Goal: Task Accomplishment & Management: Complete application form

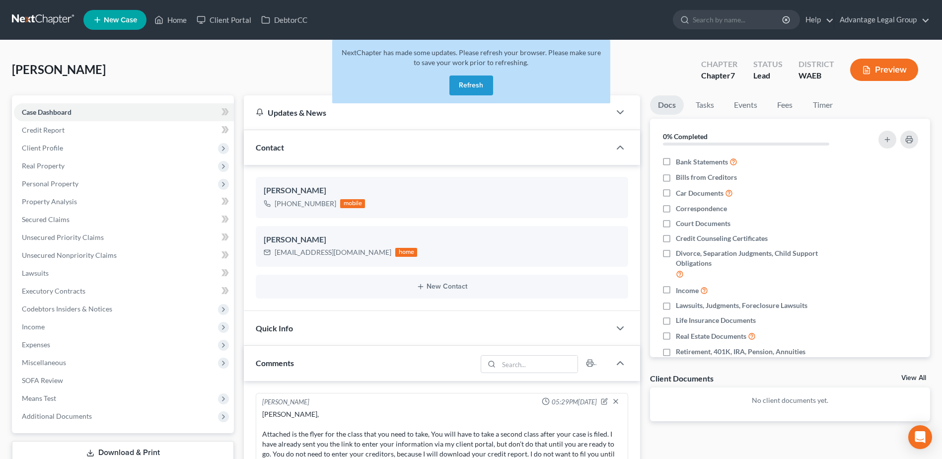
drag, startPoint x: 468, startPoint y: 87, endPoint x: 506, endPoint y: 145, distance: 68.2
click at [468, 87] on button "Refresh" at bounding box center [471, 85] width 44 height 20
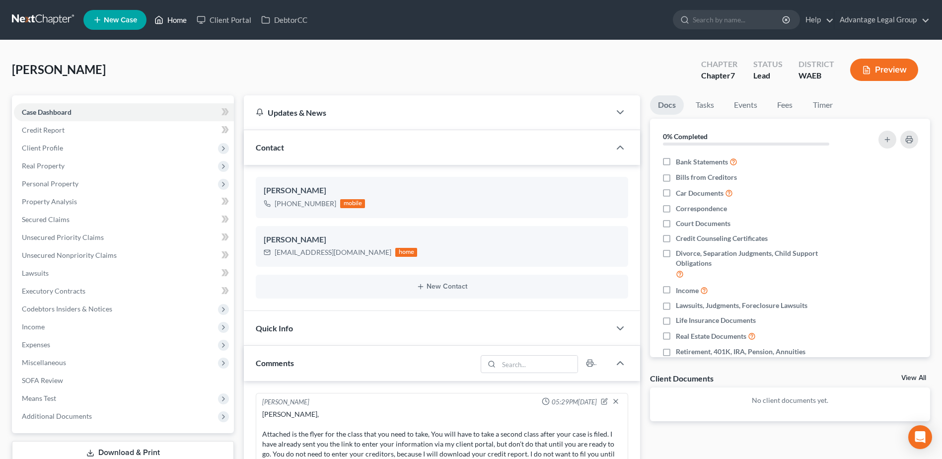
click at [163, 19] on icon at bounding box center [159, 19] width 7 height 7
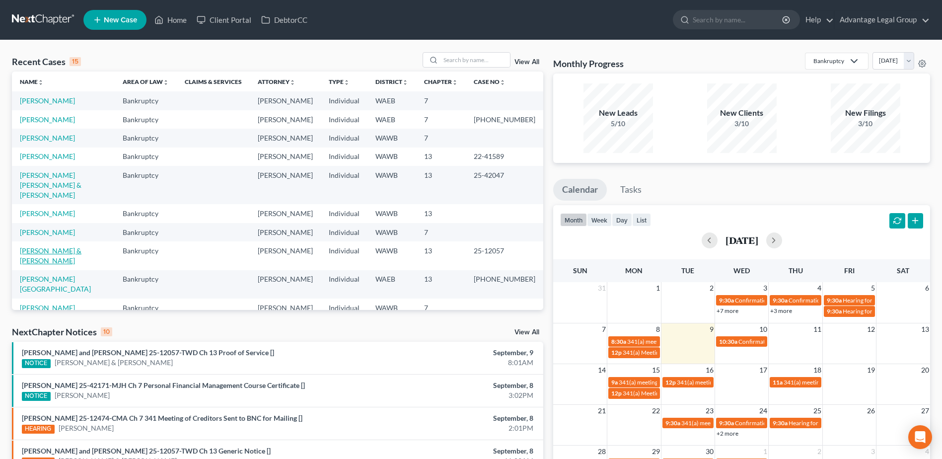
click at [68, 265] on link "[PERSON_NAME] & [PERSON_NAME]" at bounding box center [51, 255] width 62 height 18
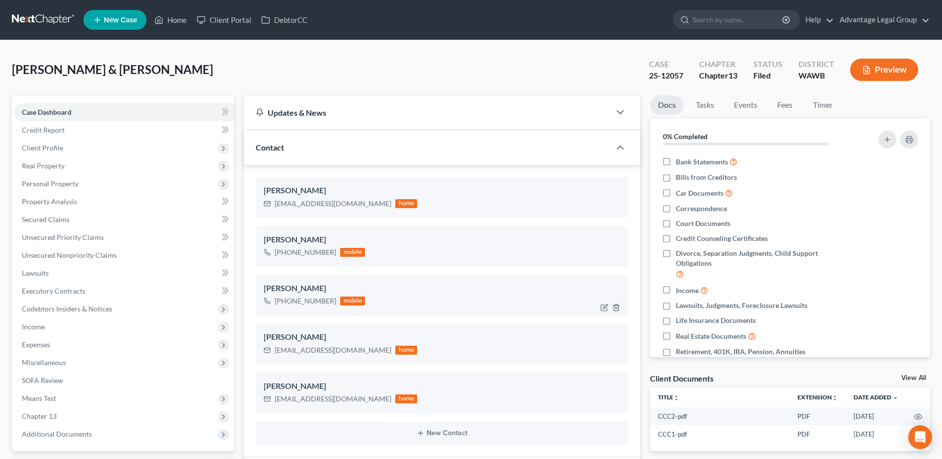
scroll to position [76, 0]
drag, startPoint x: 353, startPoint y: 205, endPoint x: 276, endPoint y: 217, distance: 77.9
click at [276, 217] on div "[PERSON_NAME] [EMAIL_ADDRESS][DOMAIN_NAME] home" at bounding box center [442, 197] width 372 height 41
copy div "[EMAIL_ADDRESS][DOMAIN_NAME]"
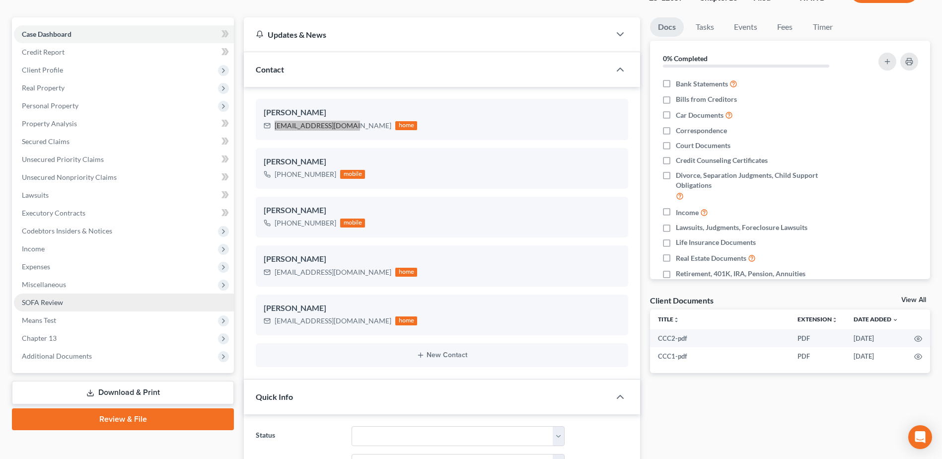
scroll to position [99, 0]
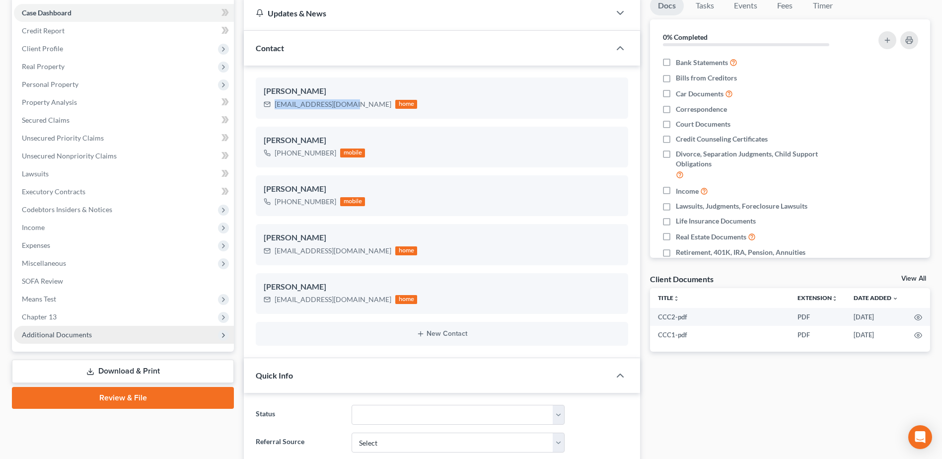
click at [68, 331] on span "Additional Documents" at bounding box center [57, 334] width 70 height 8
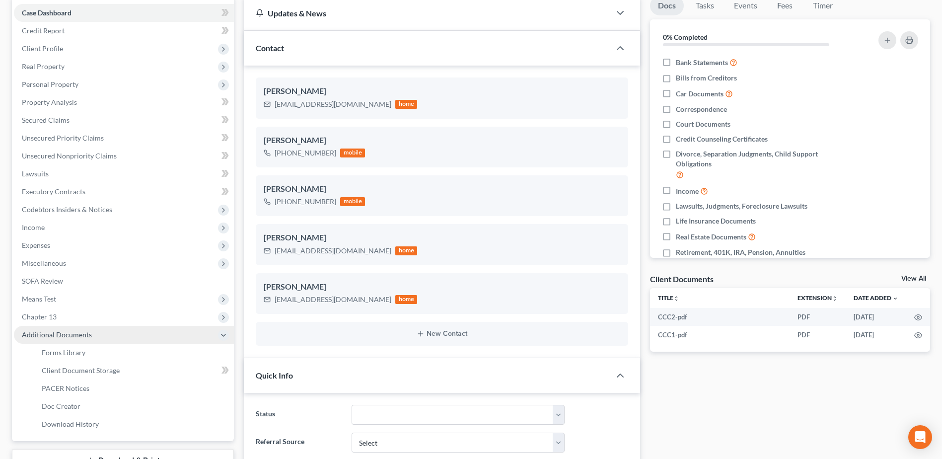
scroll to position [149, 0]
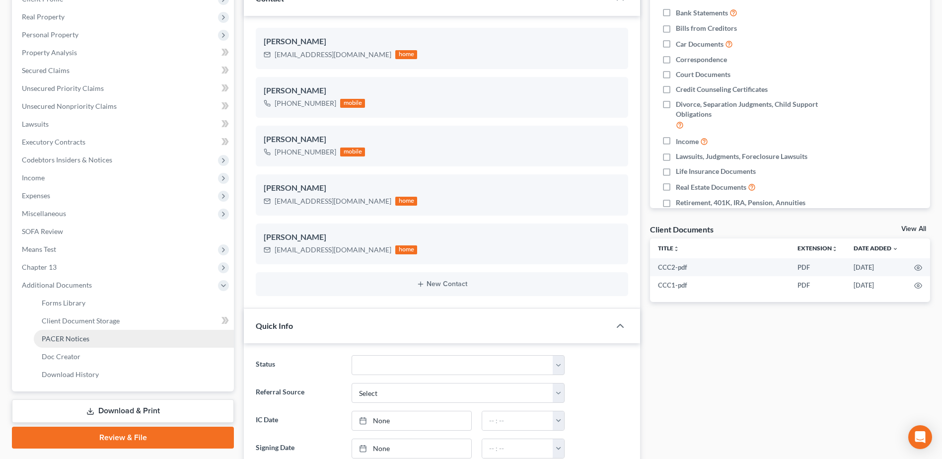
click at [71, 338] on span "PACER Notices" at bounding box center [66, 338] width 48 height 8
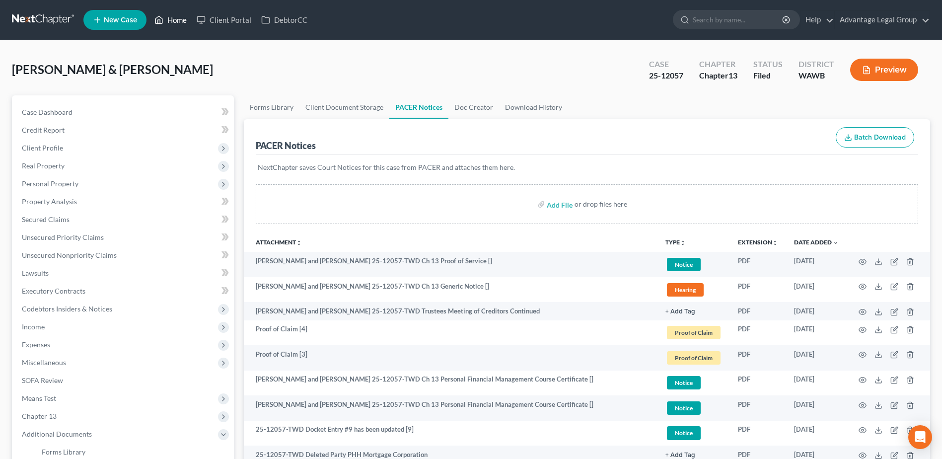
click at [175, 19] on link "Home" at bounding box center [170, 20] width 42 height 18
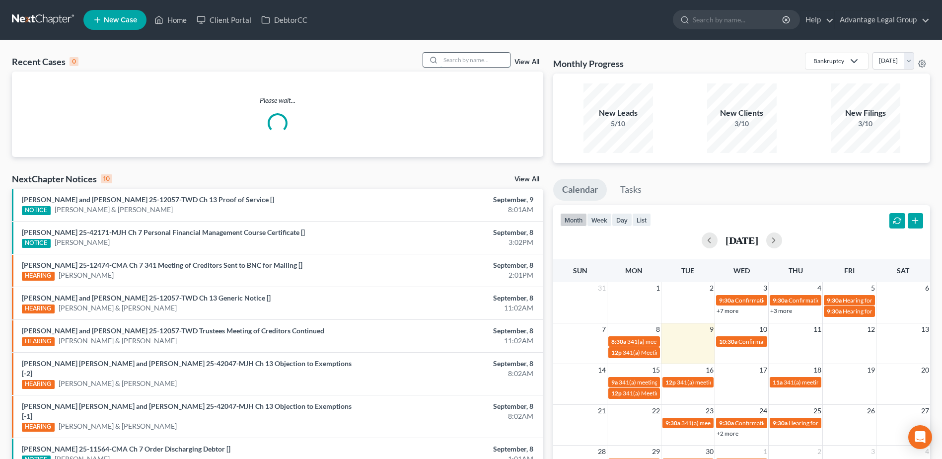
click at [453, 62] on input "search" at bounding box center [475, 60] width 70 height 14
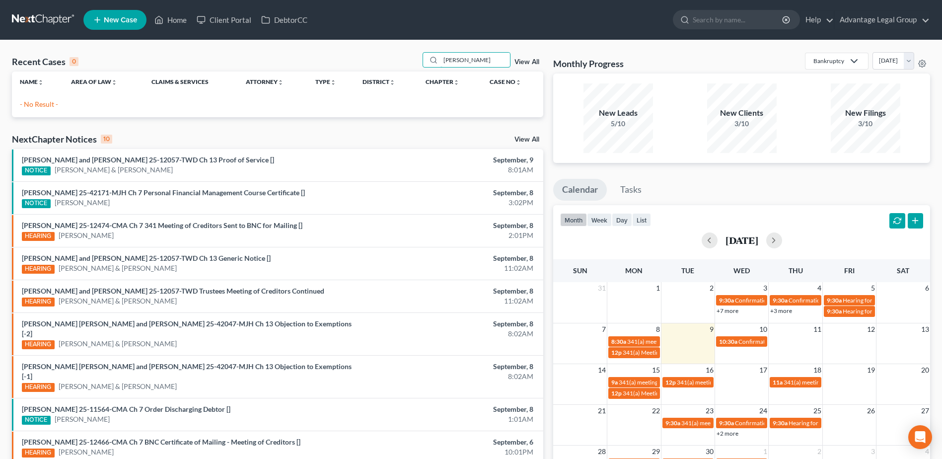
drag, startPoint x: 466, startPoint y: 60, endPoint x: 414, endPoint y: 61, distance: 51.7
click at [414, 61] on div "Recent Cases 0 [PERSON_NAME] View All" at bounding box center [277, 61] width 531 height 19
type input "[PERSON_NAME]"
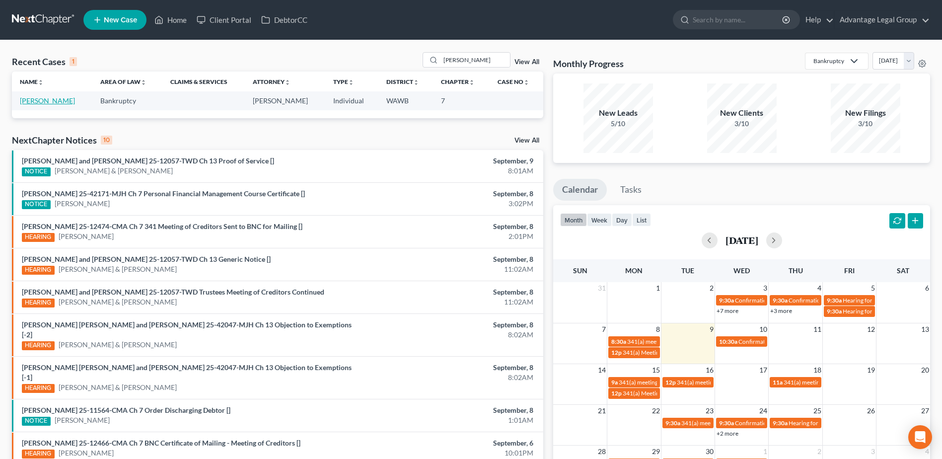
click at [40, 102] on link "[PERSON_NAME]" at bounding box center [47, 100] width 55 height 8
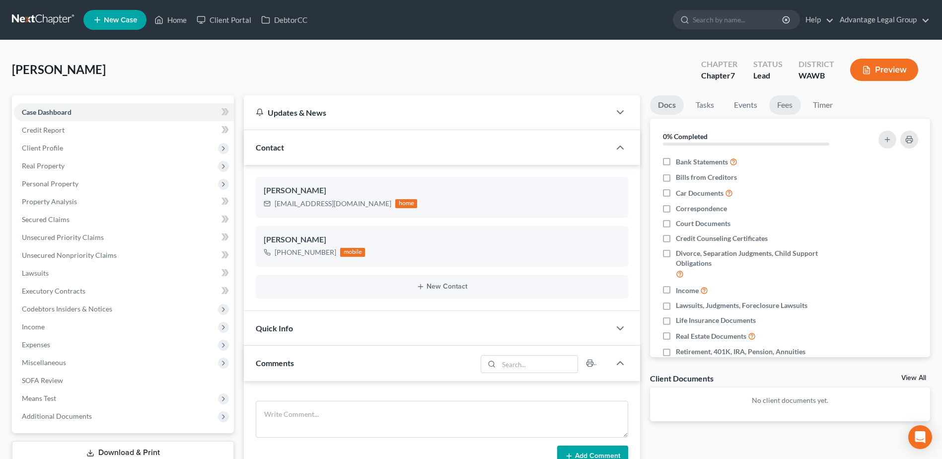
click at [783, 105] on link "Fees" at bounding box center [785, 104] width 32 height 19
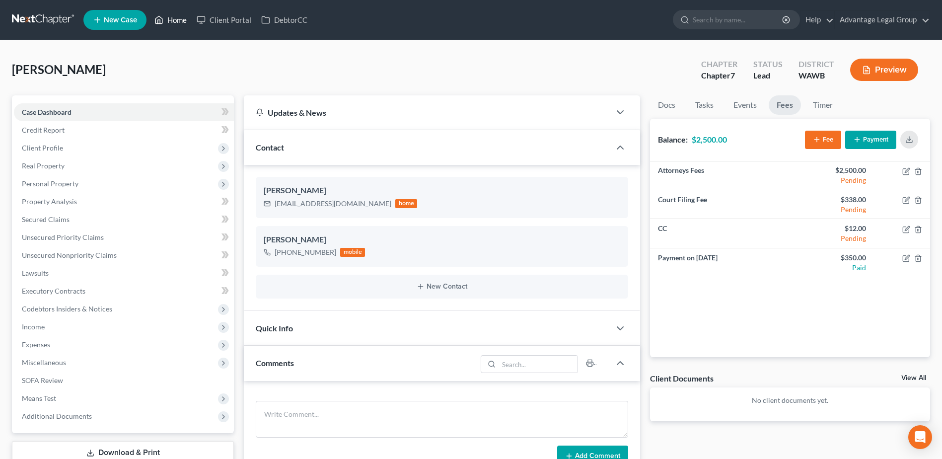
click at [174, 20] on link "Home" at bounding box center [170, 20] width 42 height 18
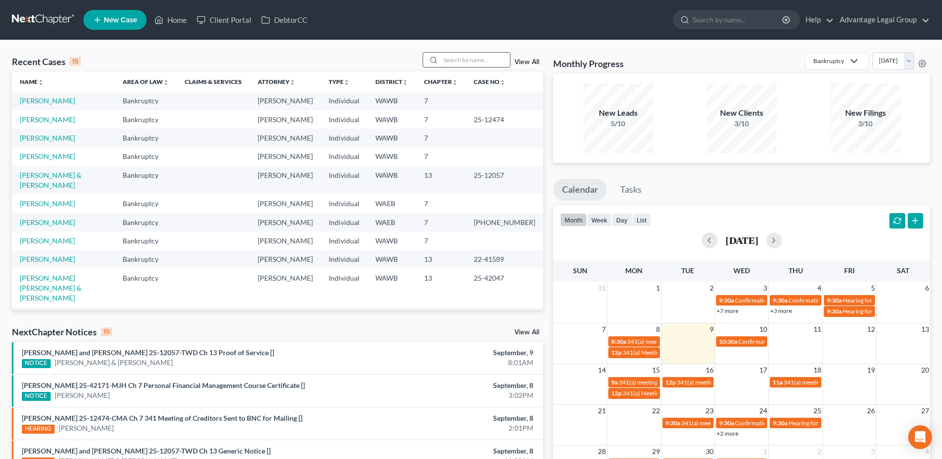
click at [446, 58] on input "search" at bounding box center [475, 60] width 70 height 14
type input "[PERSON_NAME]"
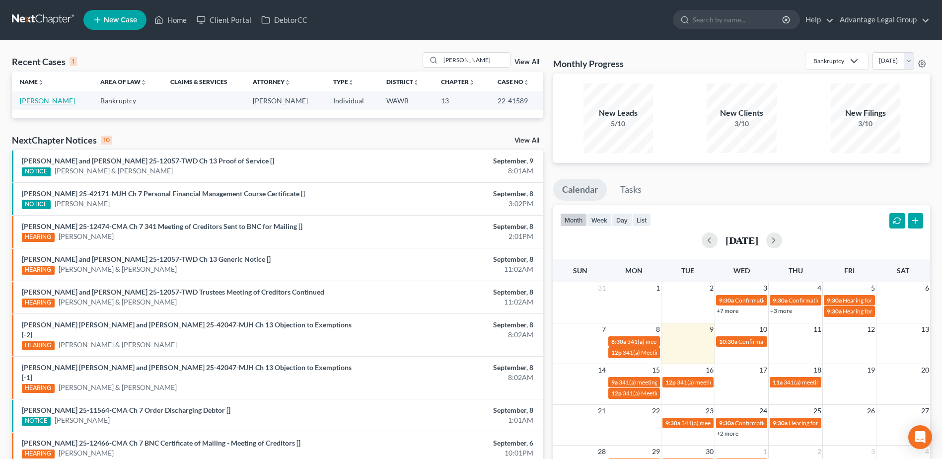
click at [40, 101] on link "[PERSON_NAME]" at bounding box center [47, 100] width 55 height 8
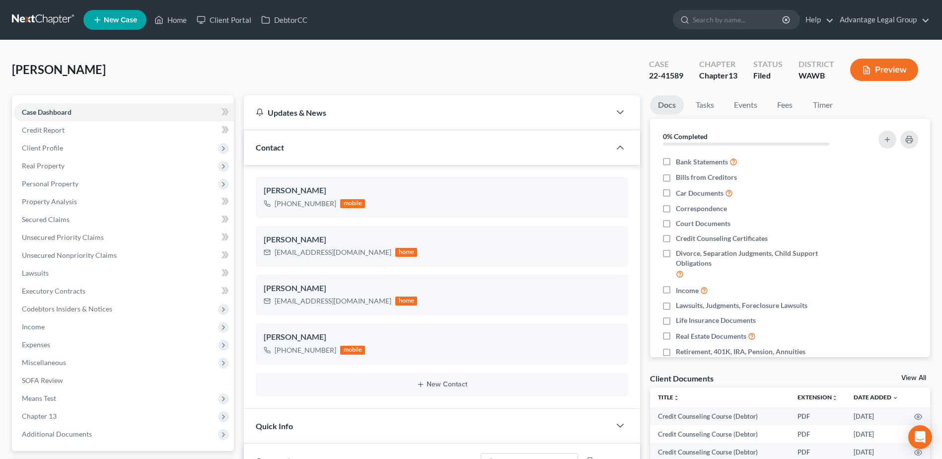
scroll to position [1536, 0]
click at [740, 107] on link "Events" at bounding box center [745, 104] width 39 height 19
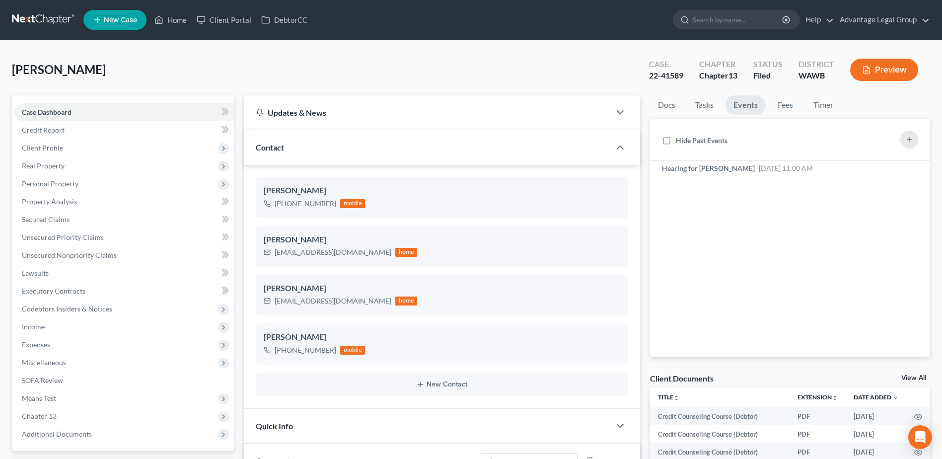
click at [462, 66] on div "[PERSON_NAME] Upgraded Case 22-41589 Chapter Chapter 13 Status Filed District […" at bounding box center [471, 73] width 918 height 43
click at [183, 20] on link "Home" at bounding box center [170, 20] width 42 height 18
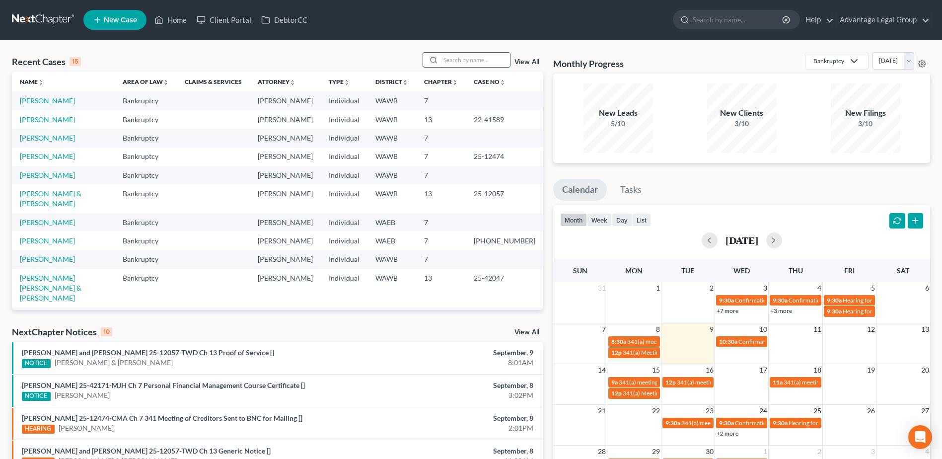
click at [457, 62] on input "search" at bounding box center [475, 60] width 70 height 14
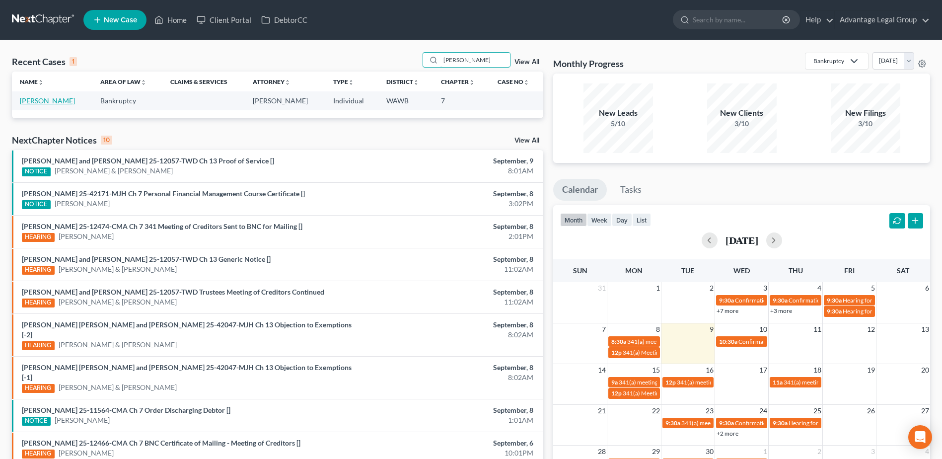
type input "[PERSON_NAME]"
click at [35, 100] on link "[PERSON_NAME]" at bounding box center [47, 100] width 55 height 8
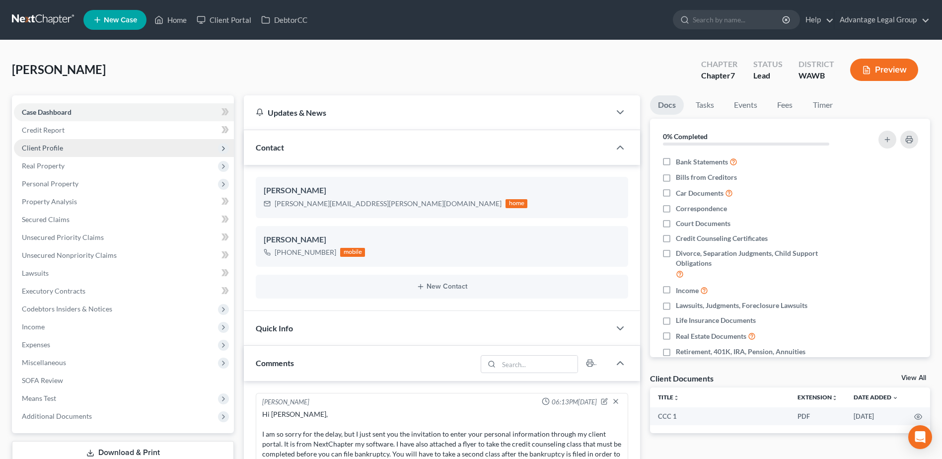
click at [43, 145] on span "Client Profile" at bounding box center [42, 148] width 41 height 8
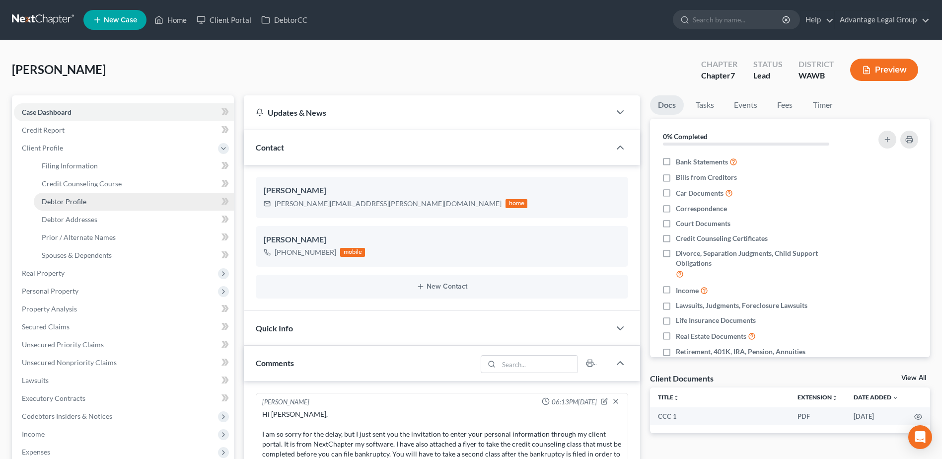
click at [75, 202] on span "Debtor Profile" at bounding box center [64, 201] width 45 height 8
select select "0"
select select "1"
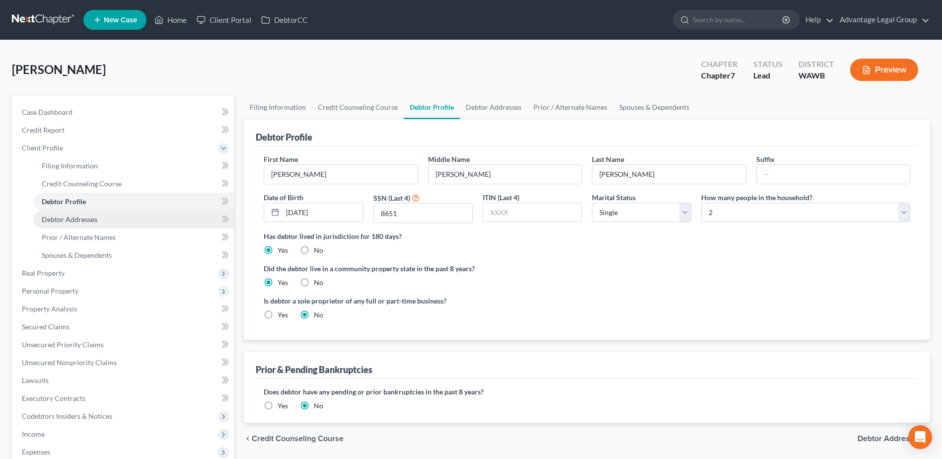
click at [82, 222] on span "Debtor Addresses" at bounding box center [70, 219] width 56 height 8
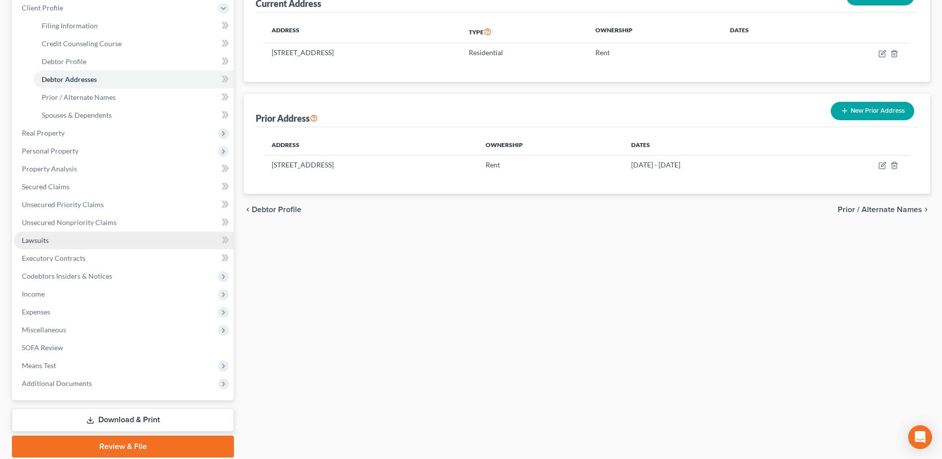
scroll to position [149, 0]
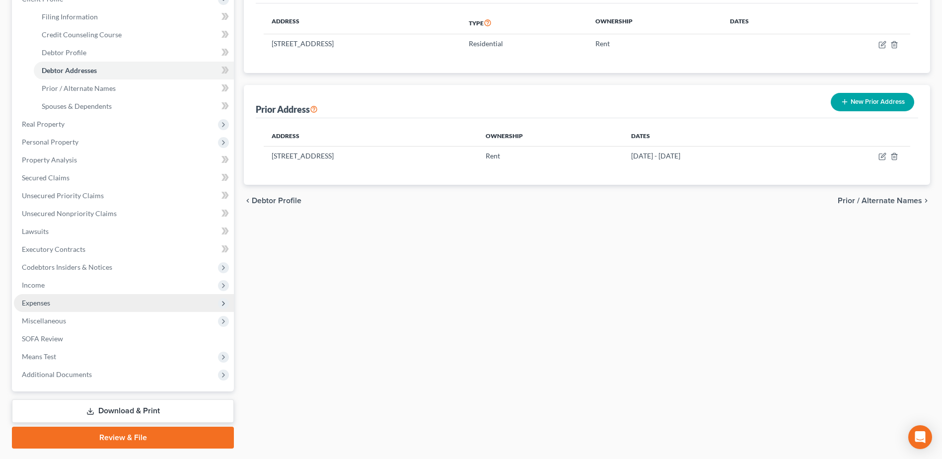
click at [39, 304] on span "Expenses" at bounding box center [36, 302] width 28 height 8
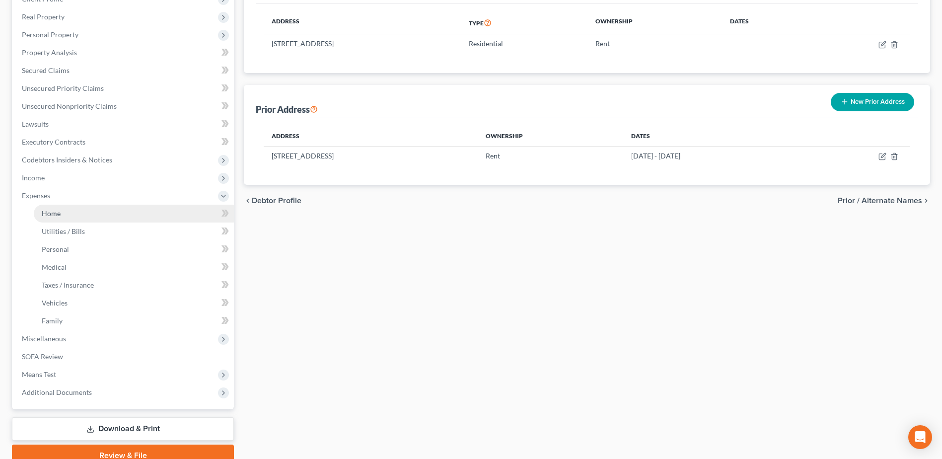
click at [53, 220] on link "Home" at bounding box center [134, 214] width 200 height 18
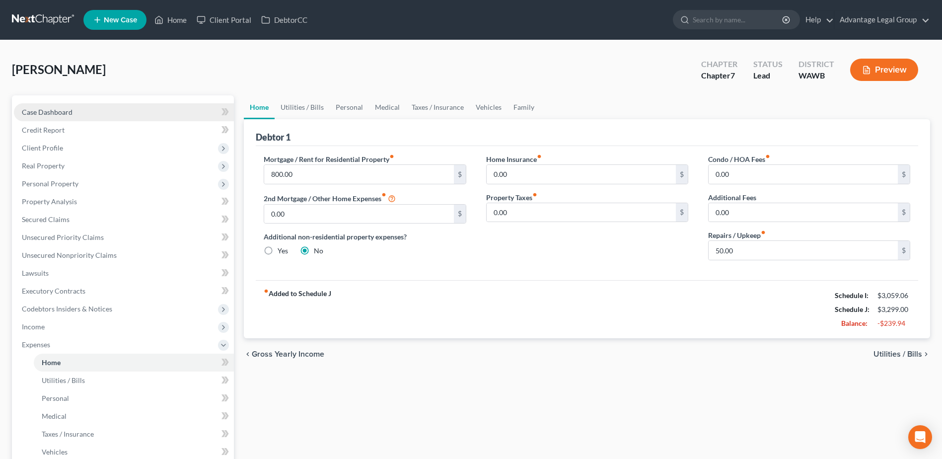
click at [43, 108] on span "Case Dashboard" at bounding box center [47, 112] width 51 height 8
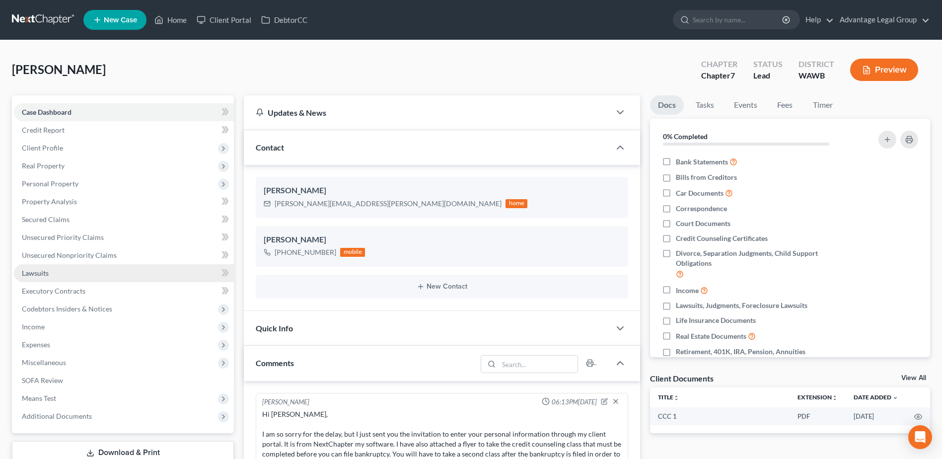
click at [49, 272] on link "Lawsuits" at bounding box center [124, 273] width 220 height 18
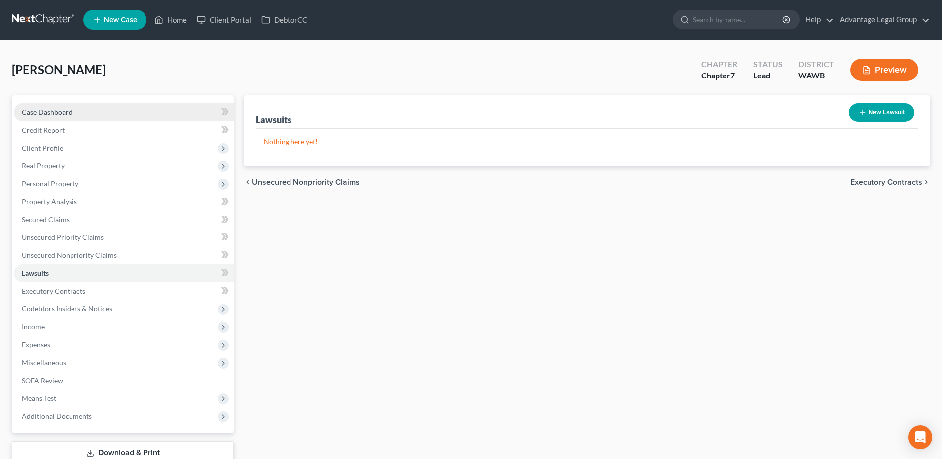
click at [60, 111] on span "Case Dashboard" at bounding box center [47, 112] width 51 height 8
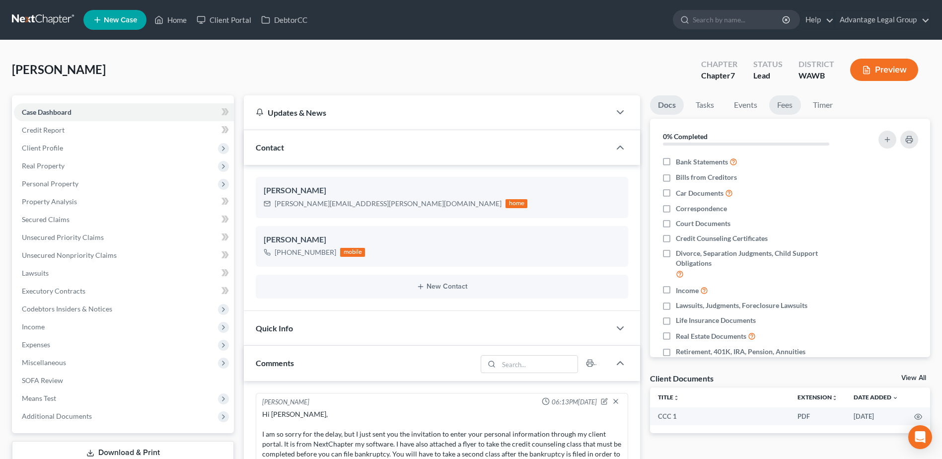
click at [790, 105] on link "Fees" at bounding box center [785, 104] width 32 height 19
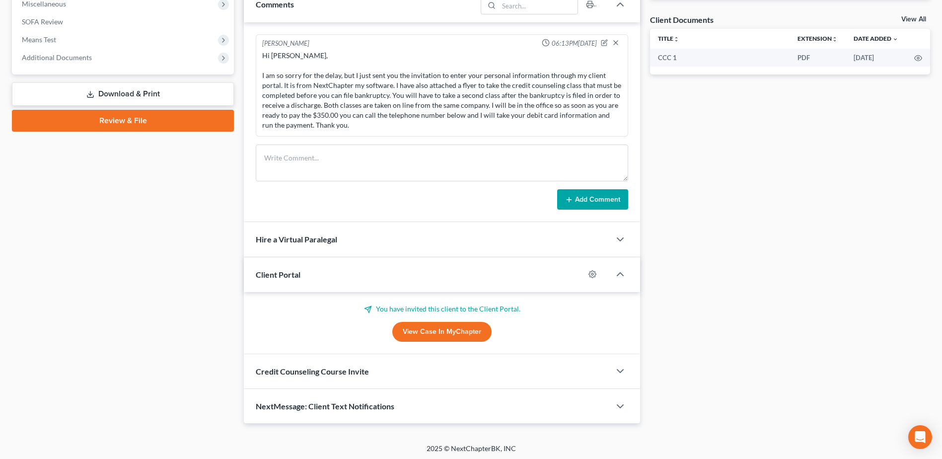
scroll to position [361, 0]
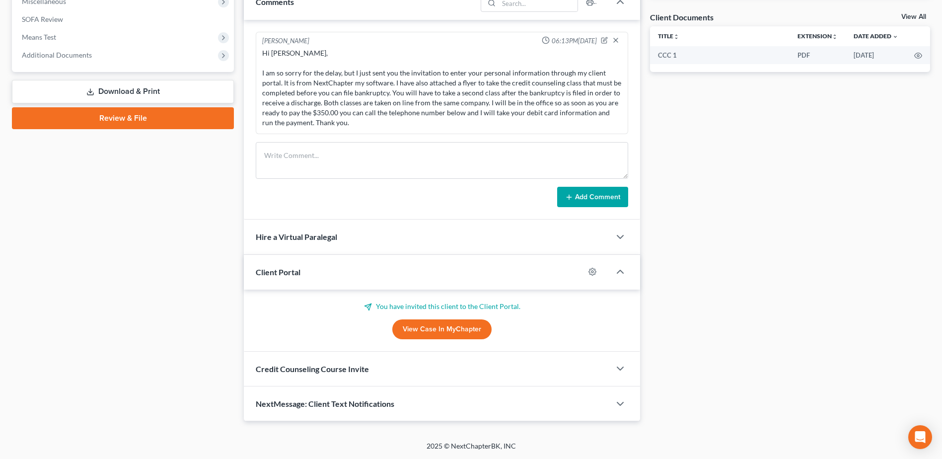
click at [347, 403] on span "NextMessage: Client Text Notifications" at bounding box center [325, 403] width 139 height 9
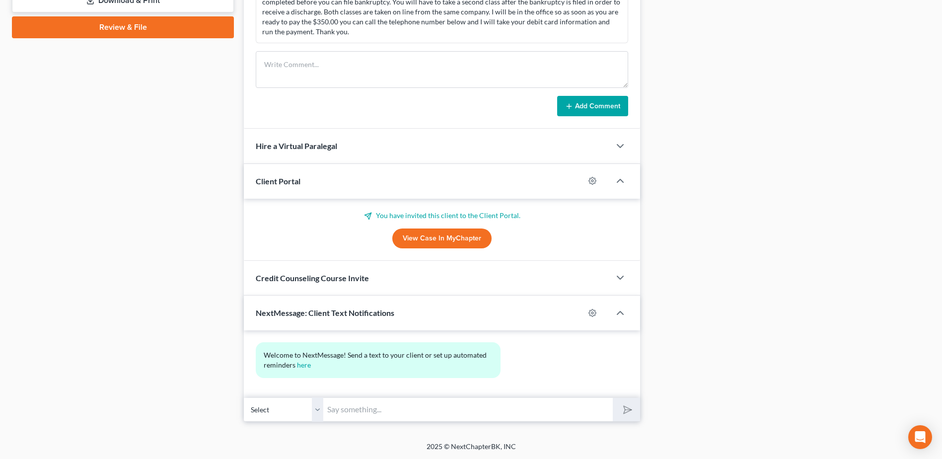
scroll to position [452, 0]
click at [378, 410] on input "text" at bounding box center [468, 409] width 290 height 24
click at [392, 407] on input "Hi [PERSON_NAME], this" at bounding box center [468, 409] width 290 height 24
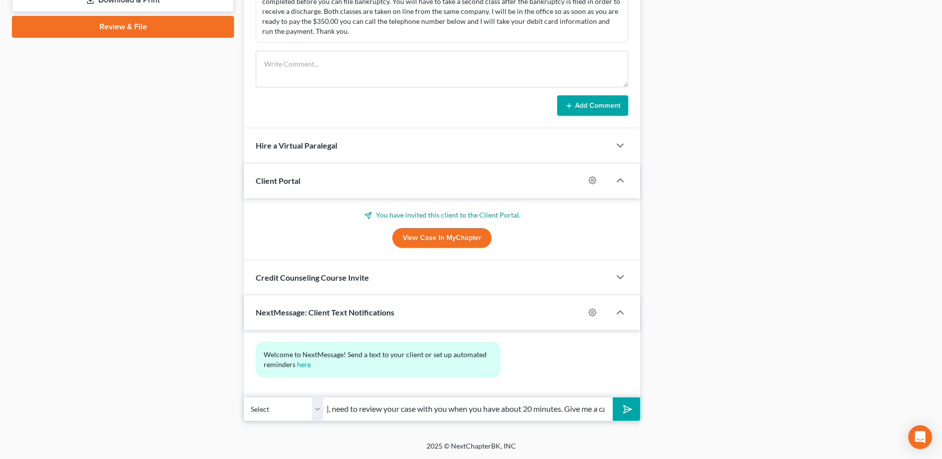
scroll to position [0, 161]
click at [613, 397] on button "submit" at bounding box center [626, 408] width 27 height 23
type input "Hi [PERSON_NAME], this is [PERSON_NAME], need to review your case with you when…"
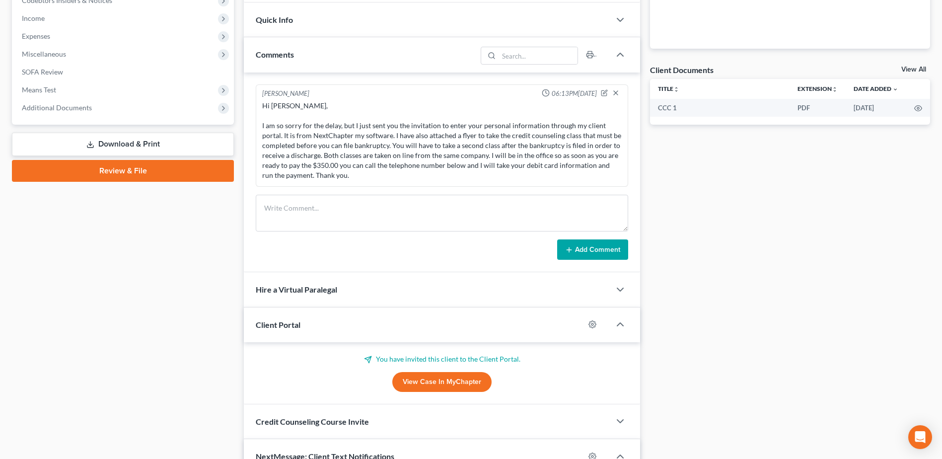
scroll to position [0, 0]
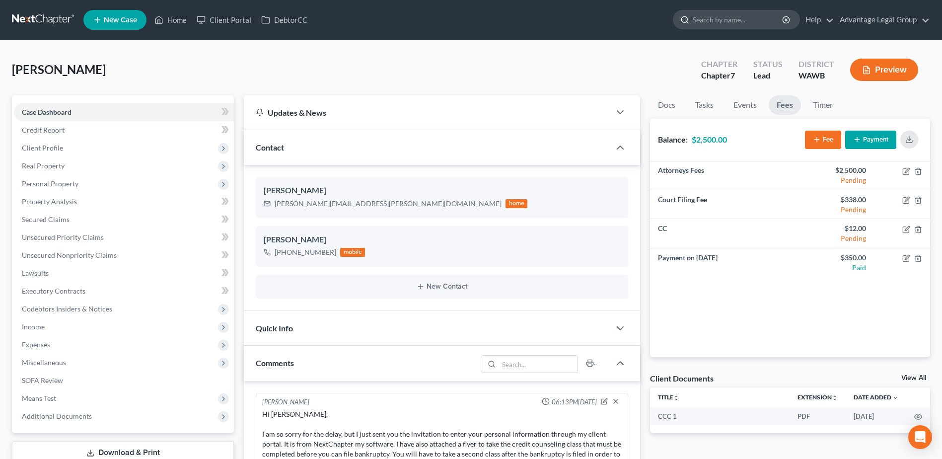
click at [716, 17] on input "search" at bounding box center [738, 19] width 91 height 18
type input "[PERSON_NAME]"
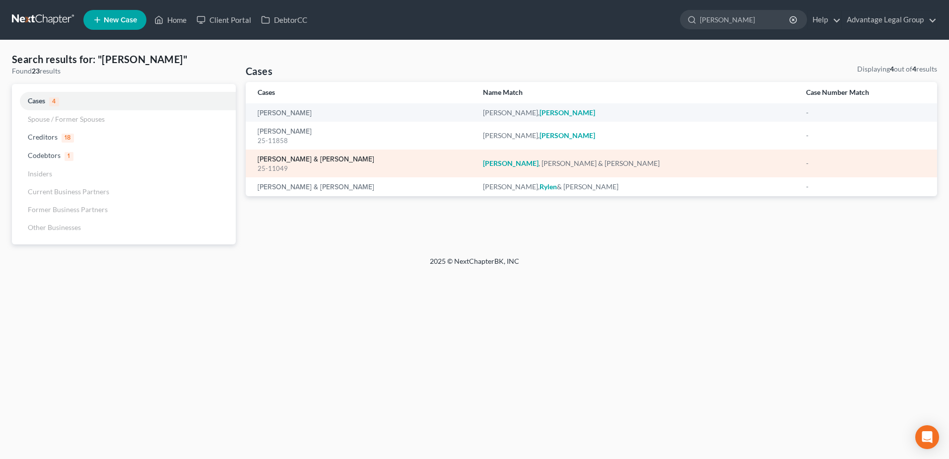
click at [321, 161] on link "[PERSON_NAME] & [PERSON_NAME]" at bounding box center [316, 159] width 117 height 7
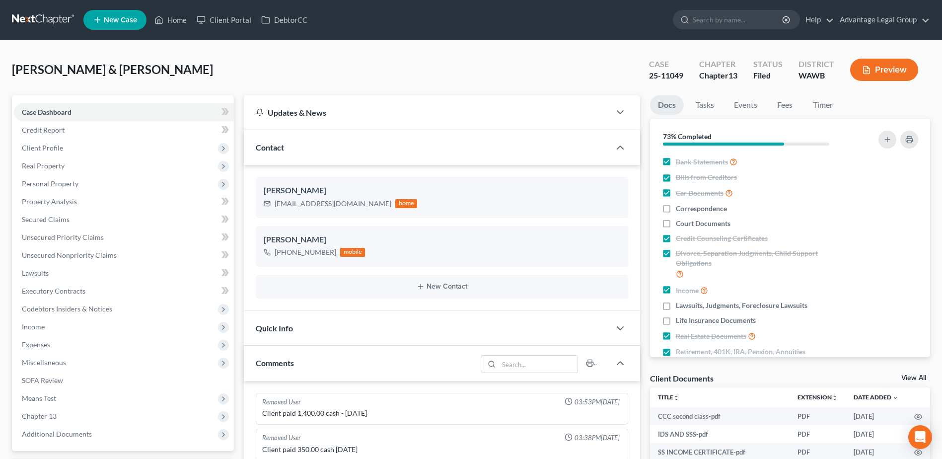
scroll to position [60, 0]
click at [44, 343] on span "Expenses" at bounding box center [36, 344] width 28 height 8
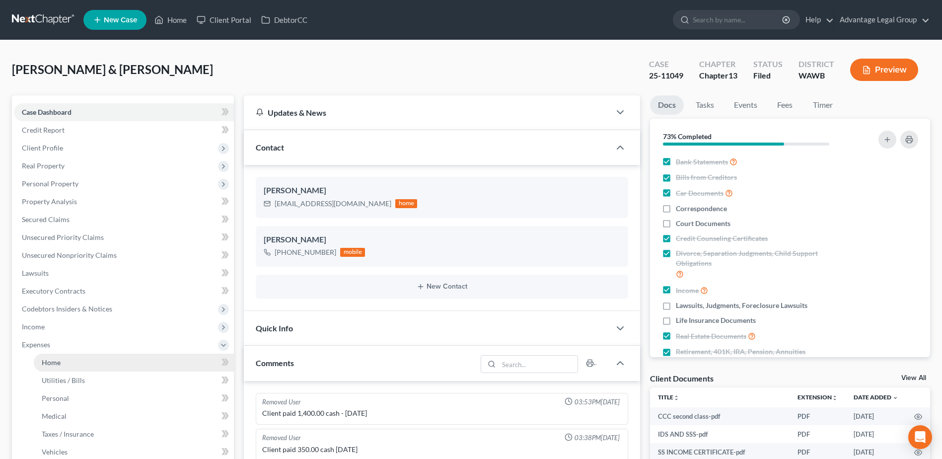
click at [52, 359] on span "Home" at bounding box center [51, 362] width 19 height 8
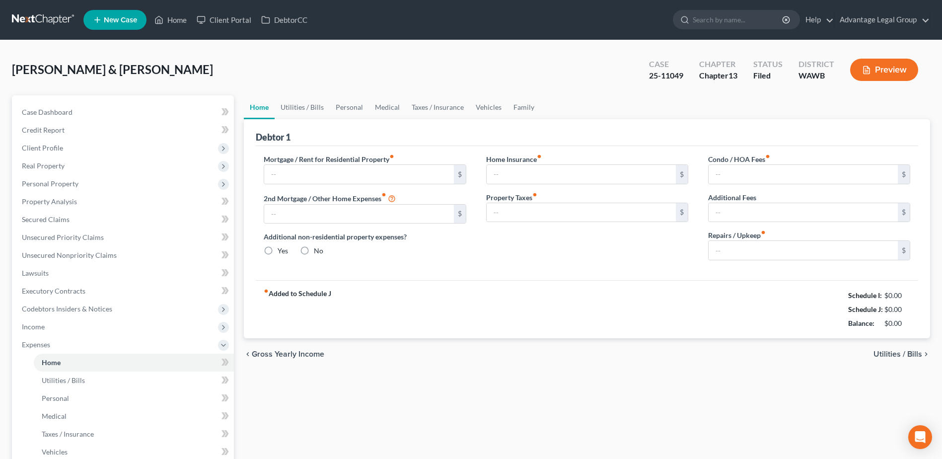
type input "1,649.00"
type input "0.00"
radio input "true"
type input "0.00"
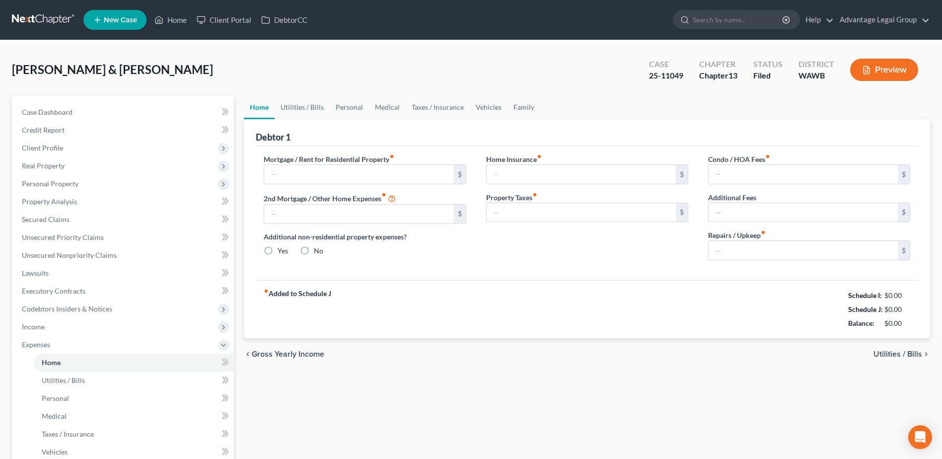
type input "0.00"
click at [302, 108] on link "Utilities / Bills" at bounding box center [302, 107] width 55 height 24
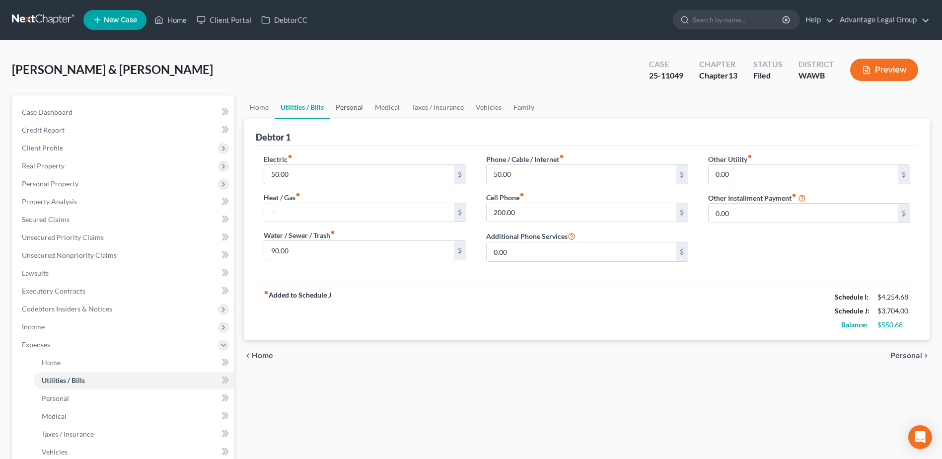
click at [345, 108] on link "Personal" at bounding box center [349, 107] width 39 height 24
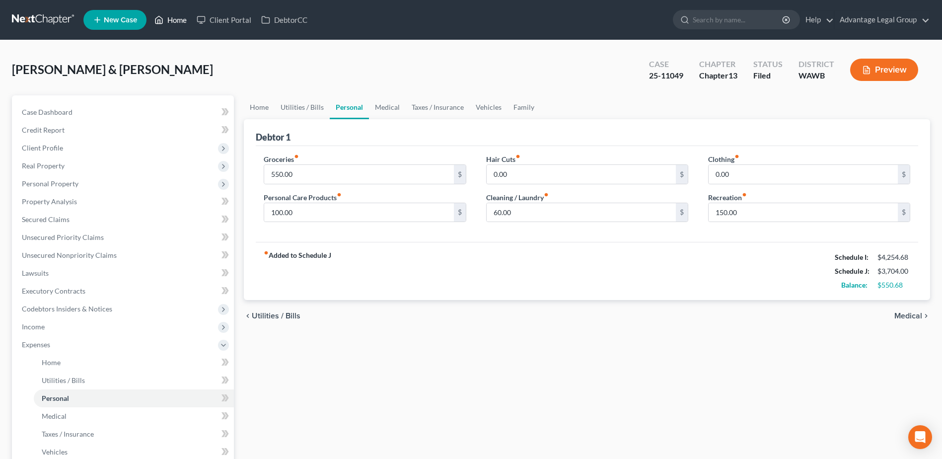
click at [176, 22] on link "Home" at bounding box center [170, 20] width 42 height 18
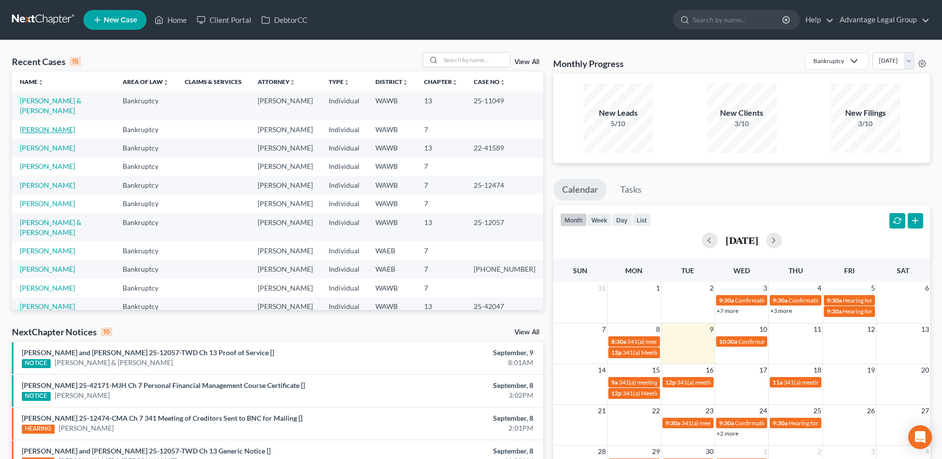
click at [53, 130] on link "[PERSON_NAME]" at bounding box center [47, 129] width 55 height 8
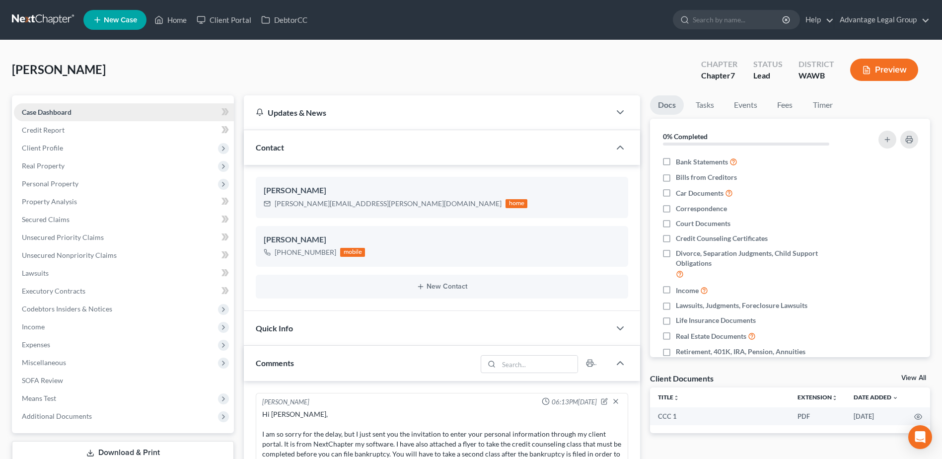
click at [40, 111] on span "Case Dashboard" at bounding box center [47, 112] width 50 height 8
drag, startPoint x: 179, startPoint y: 24, endPoint x: 290, endPoint y: 124, distance: 149.8
click at [179, 24] on link "Home" at bounding box center [170, 20] width 42 height 18
click at [178, 21] on link "Home" at bounding box center [170, 20] width 42 height 18
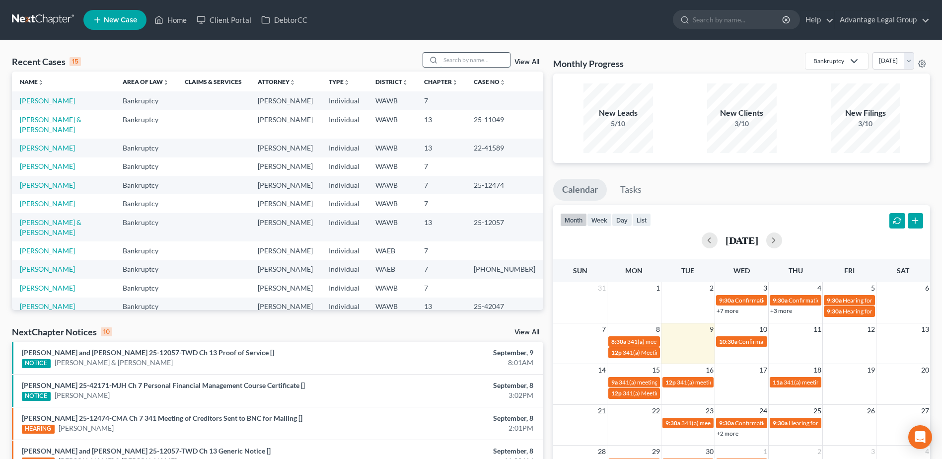
click at [457, 62] on input "search" at bounding box center [475, 60] width 70 height 14
type input "[PERSON_NAME]"
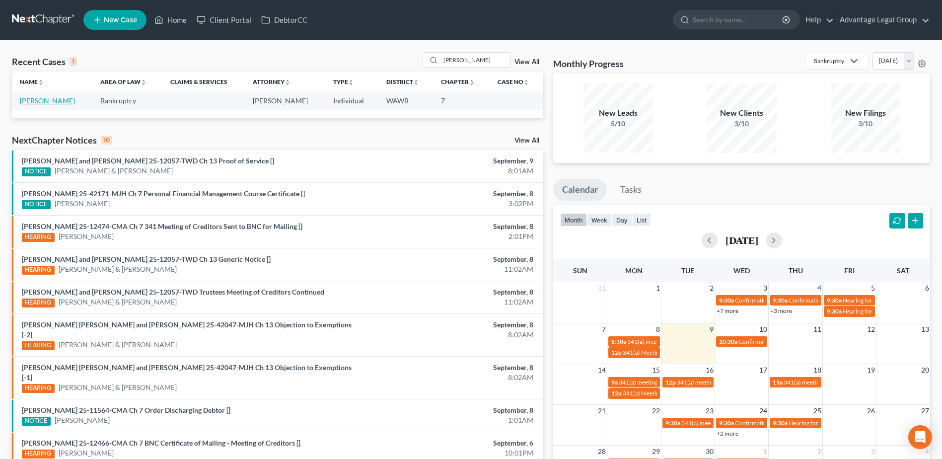
click at [34, 100] on link "[PERSON_NAME]" at bounding box center [47, 100] width 55 height 8
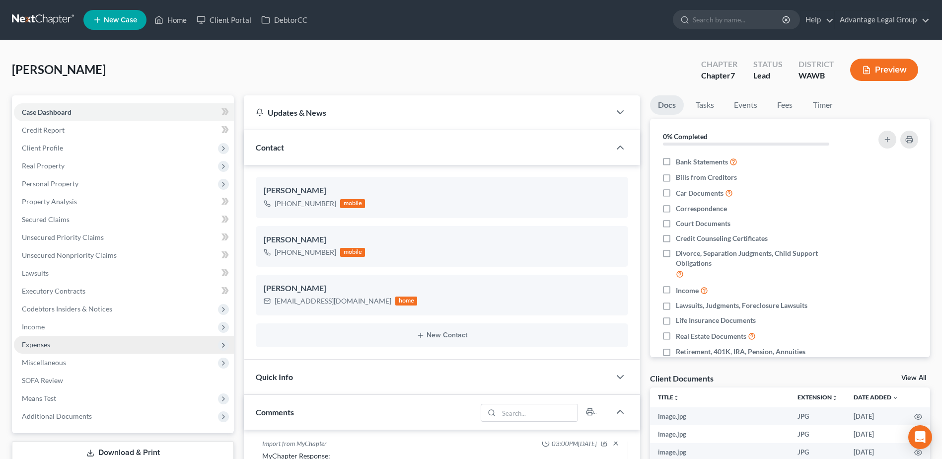
click at [33, 349] on span "Expenses" at bounding box center [124, 345] width 220 height 18
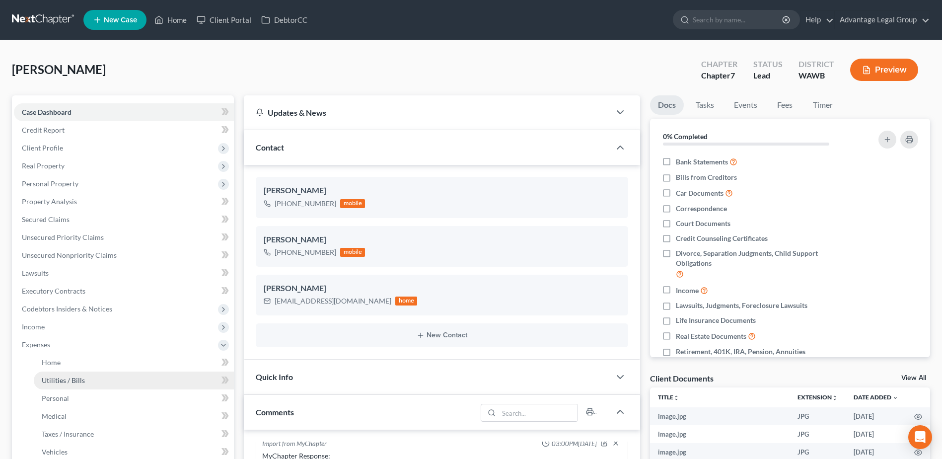
click at [67, 379] on span "Utilities / Bills" at bounding box center [63, 380] width 43 height 8
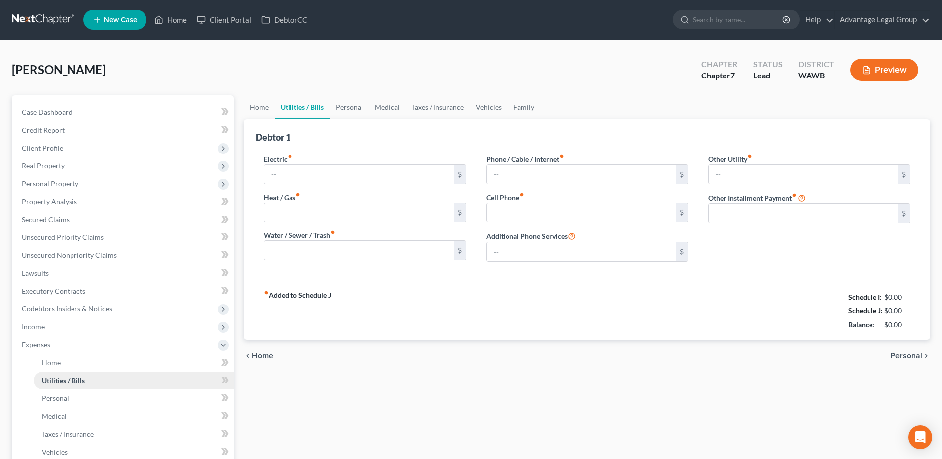
type input "208.00"
type input "66.00"
type input "113.00"
type input "303.00"
type input "68.00"
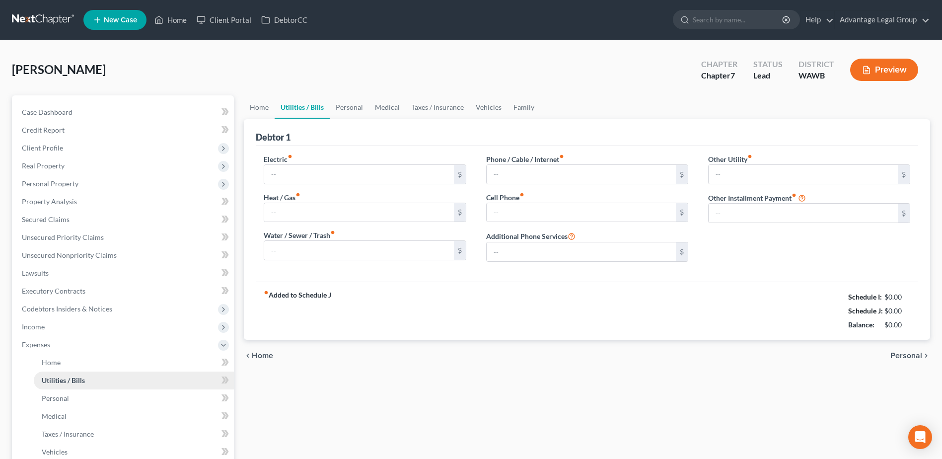
type input "0.00"
click at [175, 19] on link "Home" at bounding box center [170, 20] width 42 height 18
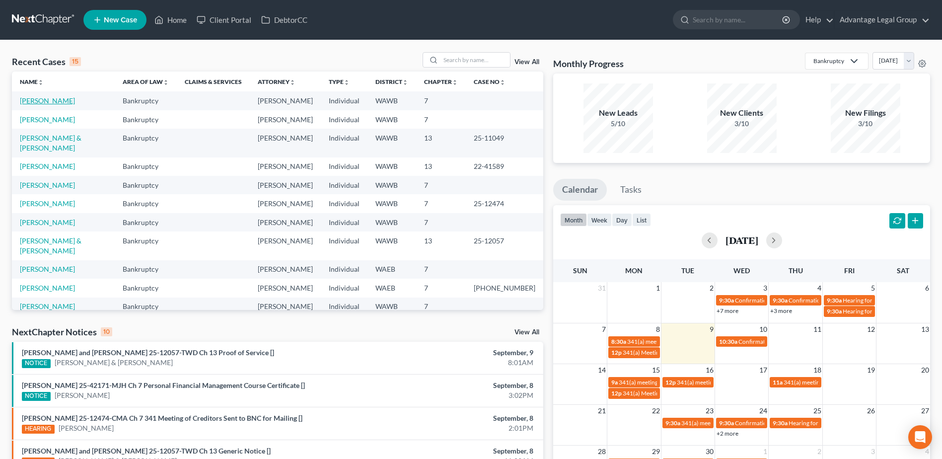
click at [46, 105] on link "[PERSON_NAME]" at bounding box center [47, 100] width 55 height 8
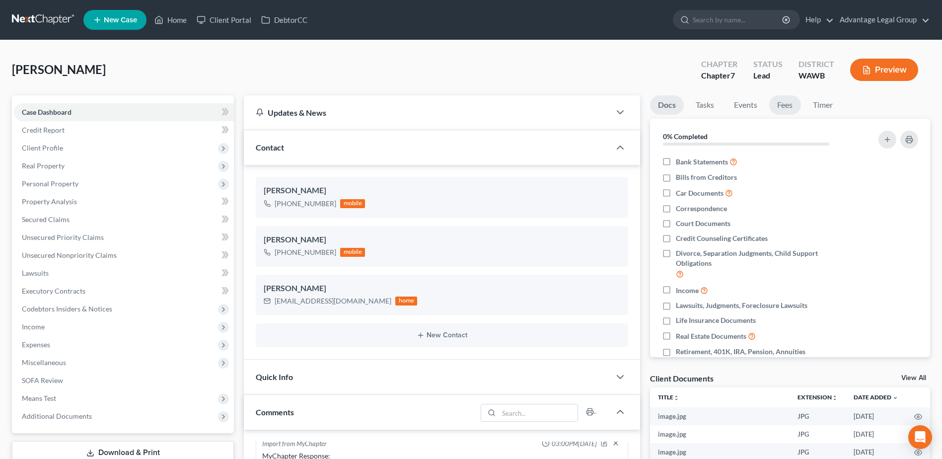
scroll to position [191, 0]
click at [784, 107] on link "Fees" at bounding box center [785, 104] width 32 height 19
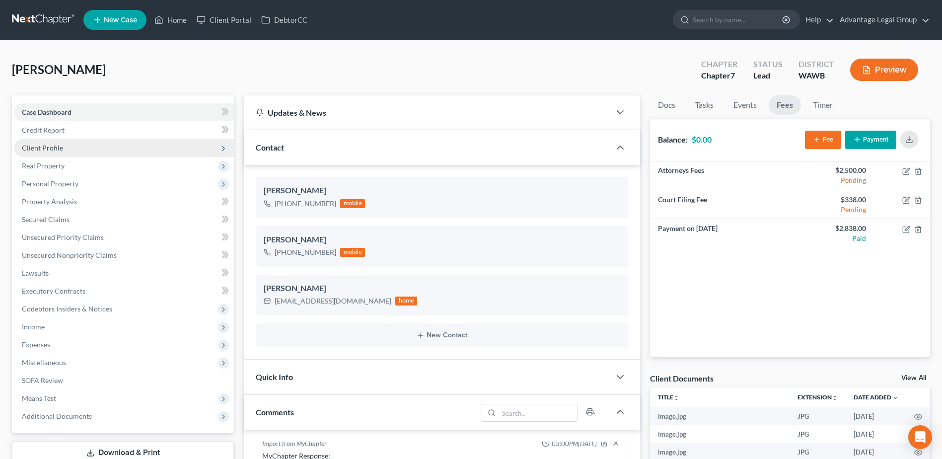
click at [40, 146] on span "Client Profile" at bounding box center [42, 148] width 41 height 8
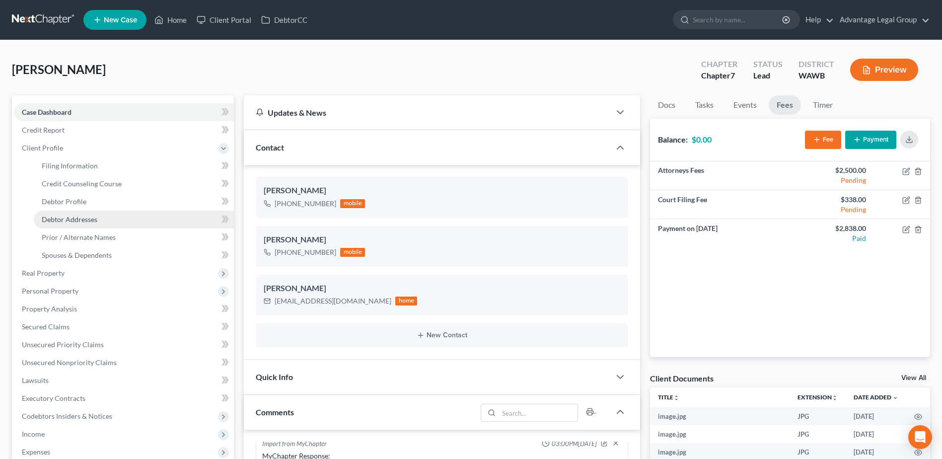
click at [82, 218] on span "Debtor Addresses" at bounding box center [70, 219] width 56 height 8
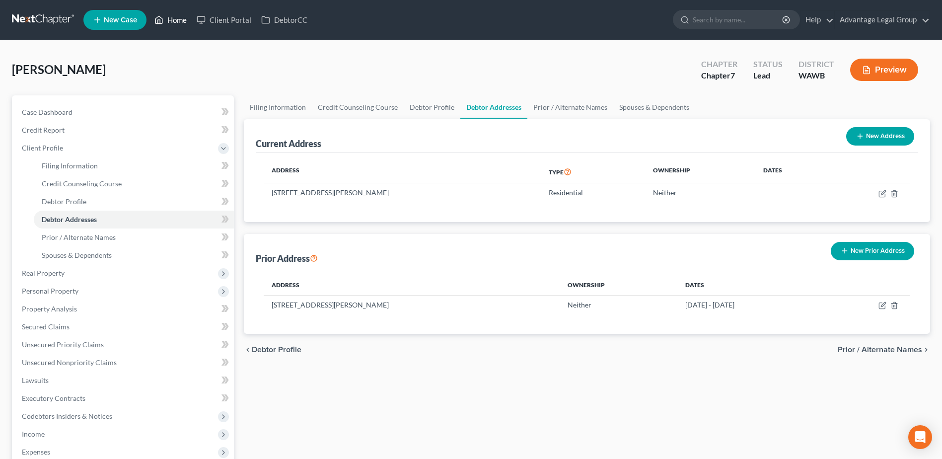
click at [167, 16] on link "Home" at bounding box center [170, 20] width 42 height 18
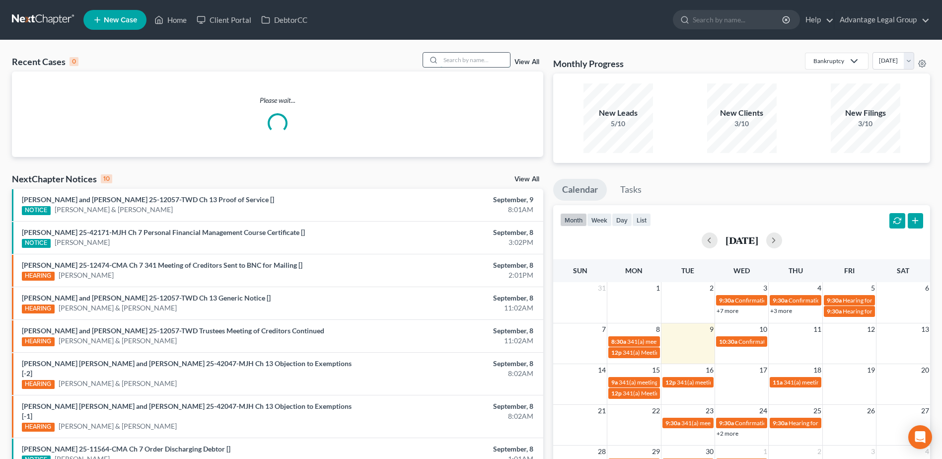
click at [449, 61] on input "search" at bounding box center [475, 60] width 70 height 14
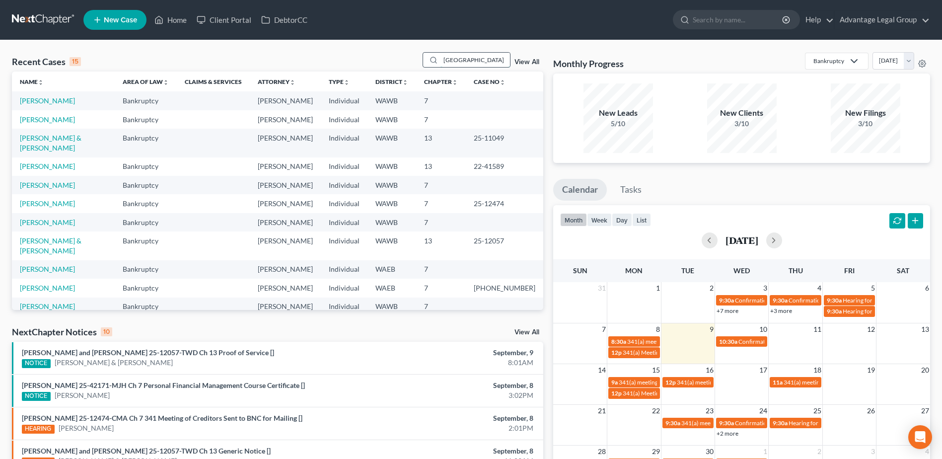
type input "[GEOGRAPHIC_DATA]"
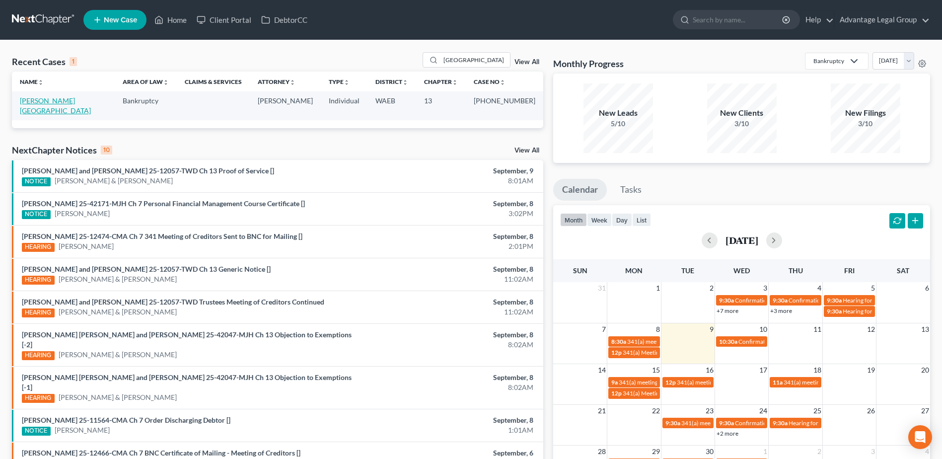
click at [35, 105] on link "[PERSON_NAME][GEOGRAPHIC_DATA]" at bounding box center [55, 105] width 71 height 18
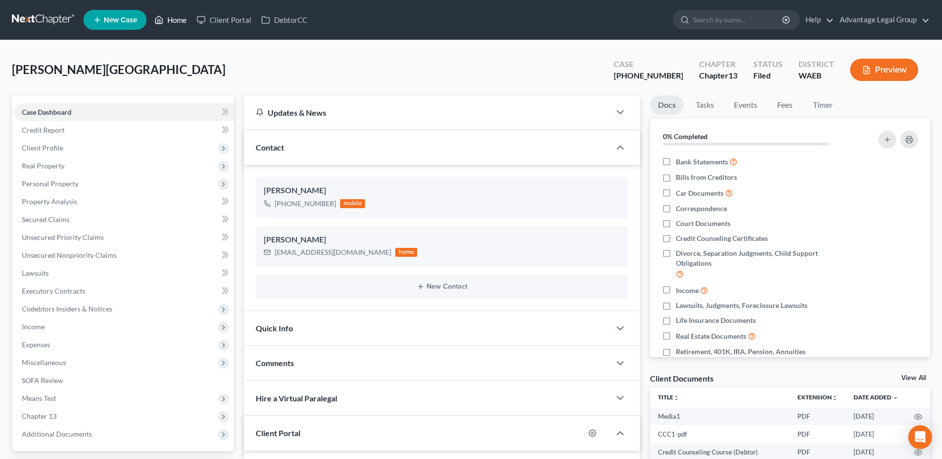
click at [180, 20] on link "Home" at bounding box center [170, 20] width 42 height 18
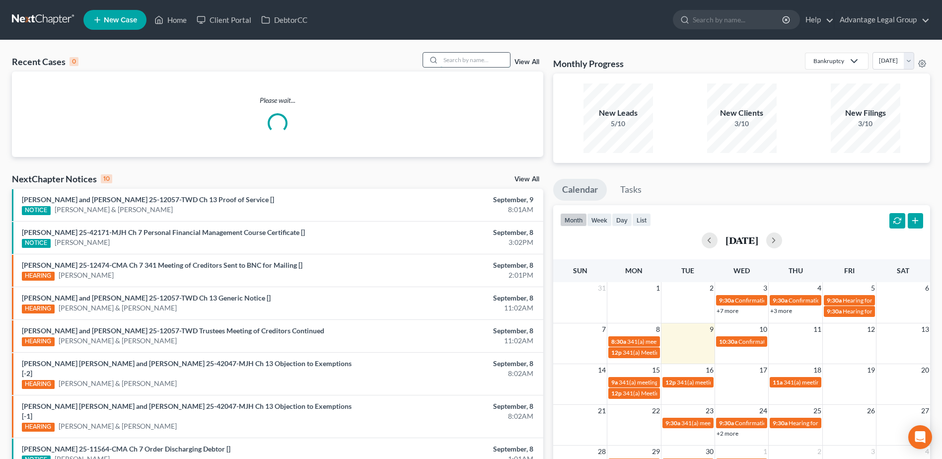
click at [450, 57] on input "search" at bounding box center [475, 60] width 70 height 14
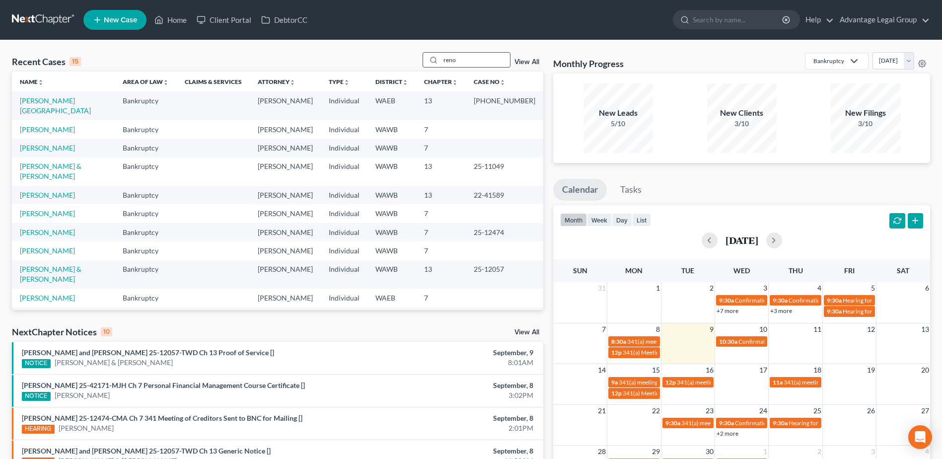
type input "reno"
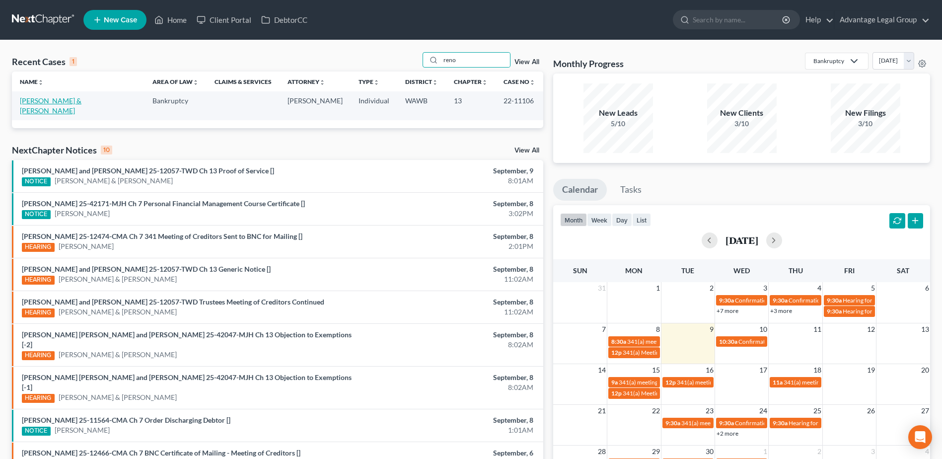
click at [47, 100] on link "[PERSON_NAME] & [PERSON_NAME]" at bounding box center [51, 105] width 62 height 18
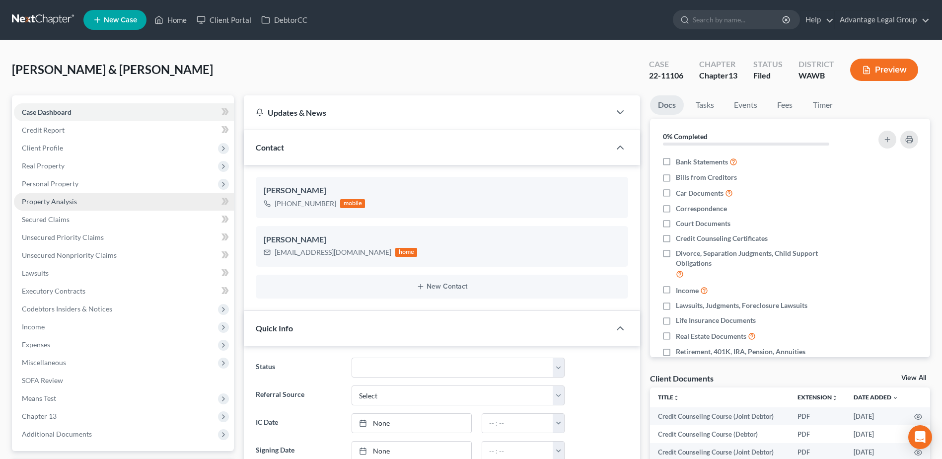
scroll to position [95, 0]
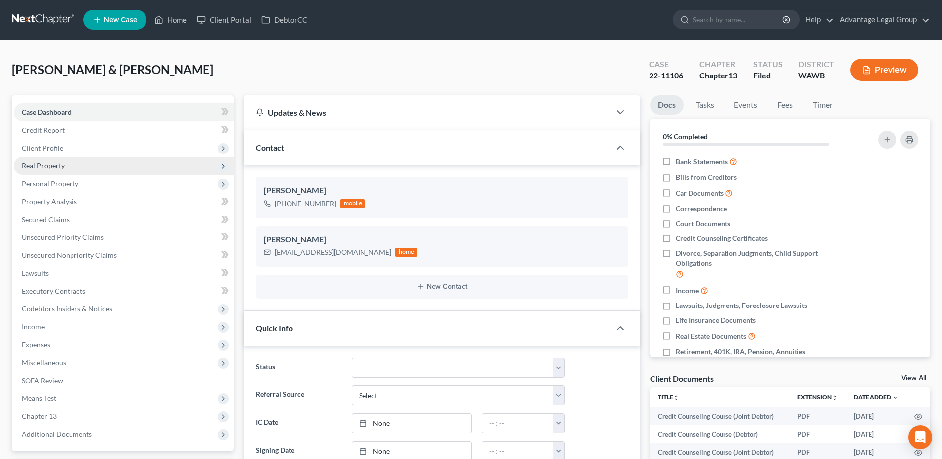
click at [39, 168] on span "Real Property" at bounding box center [43, 165] width 43 height 8
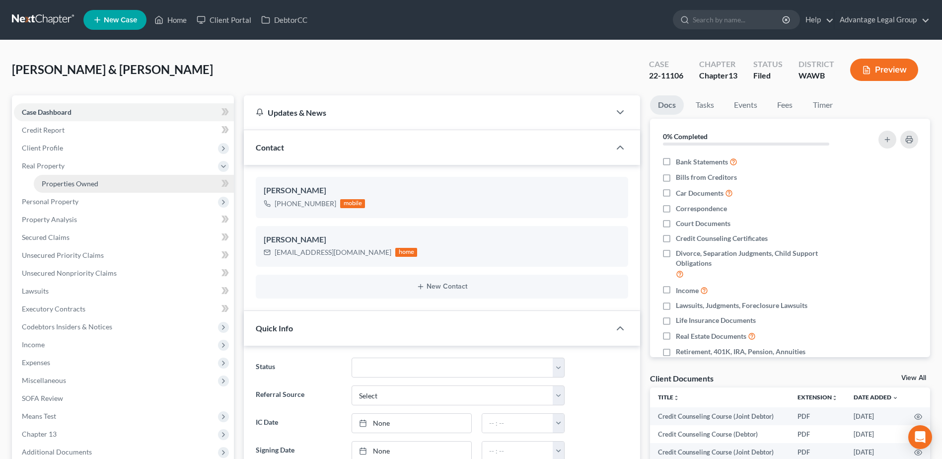
click at [71, 187] on span "Properties Owned" at bounding box center [70, 183] width 57 height 8
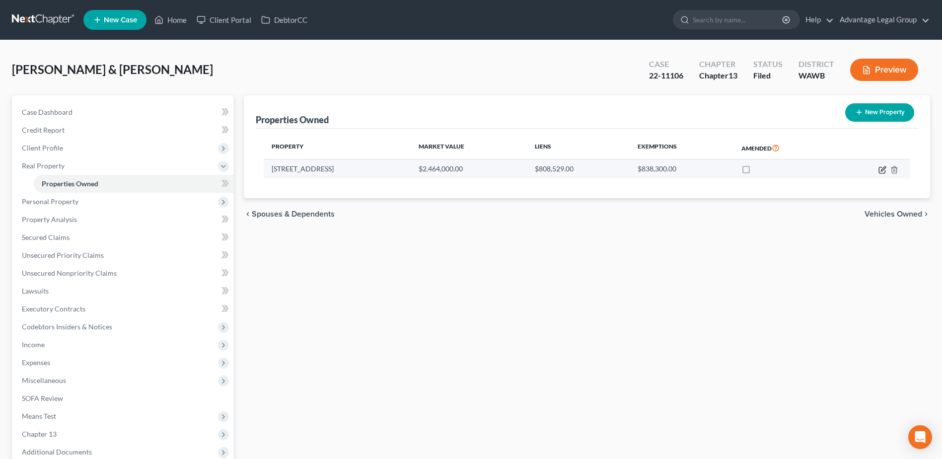
click at [879, 173] on icon "button" at bounding box center [882, 170] width 8 height 8
select select "50"
select select "4"
select select "0"
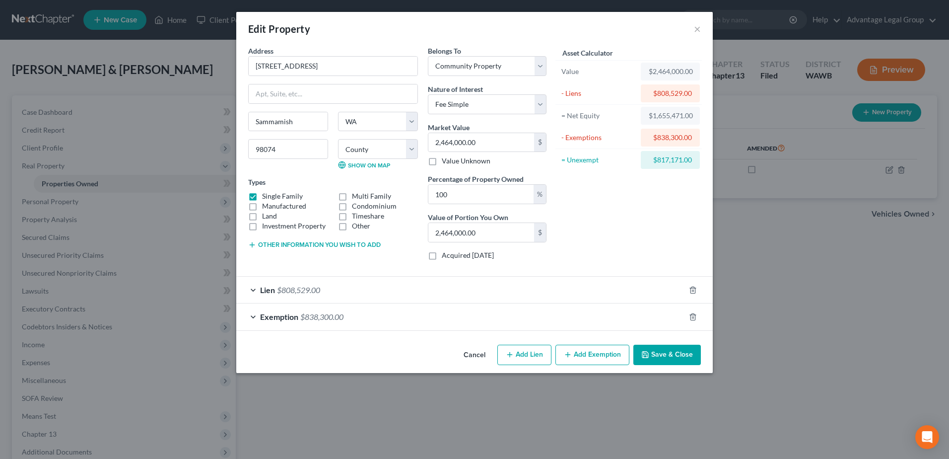
click at [667, 353] on button "Save & Close" at bounding box center [668, 355] width 68 height 21
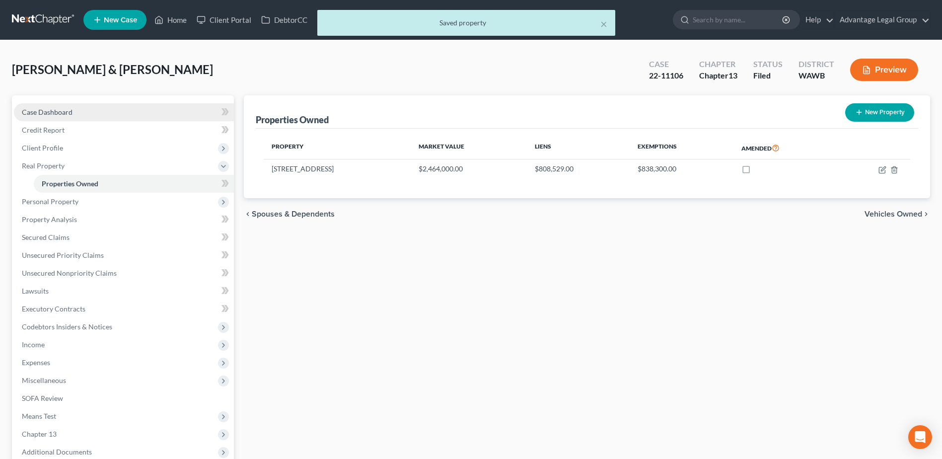
click at [34, 108] on span "Case Dashboard" at bounding box center [47, 112] width 51 height 8
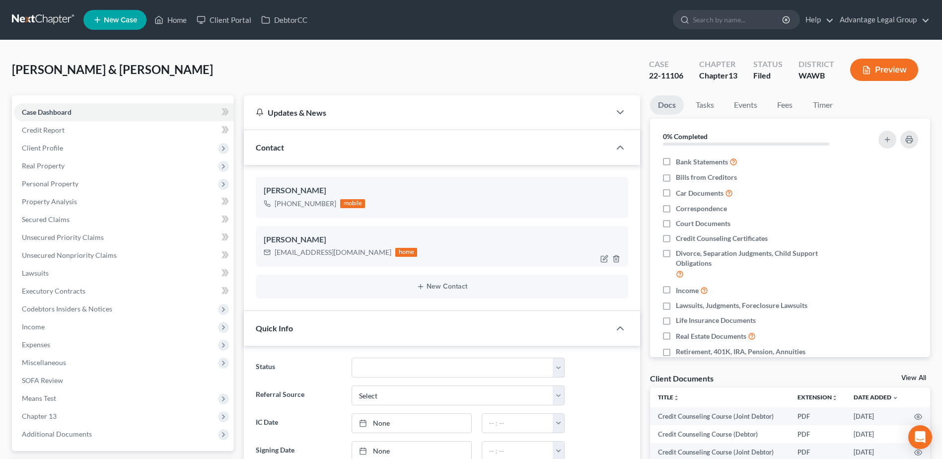
scroll to position [95, 0]
click at [36, 346] on span "Expenses" at bounding box center [36, 344] width 28 height 8
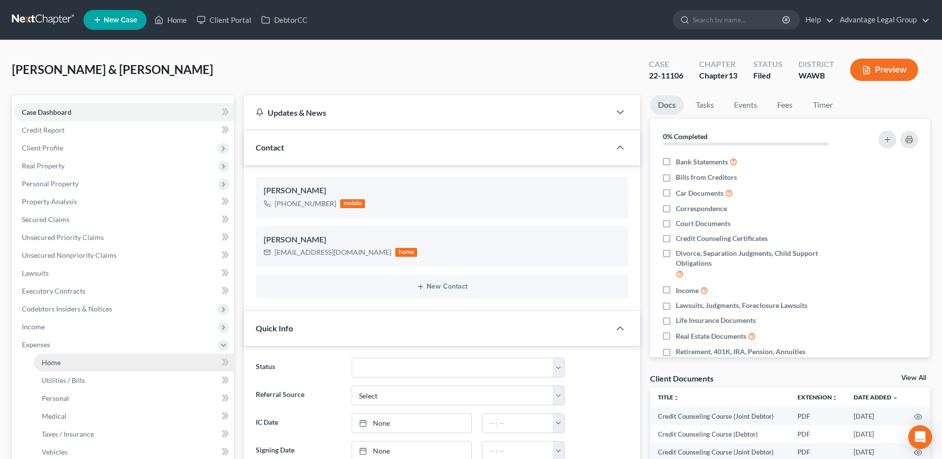
click at [40, 361] on link "Home" at bounding box center [134, 363] width 200 height 18
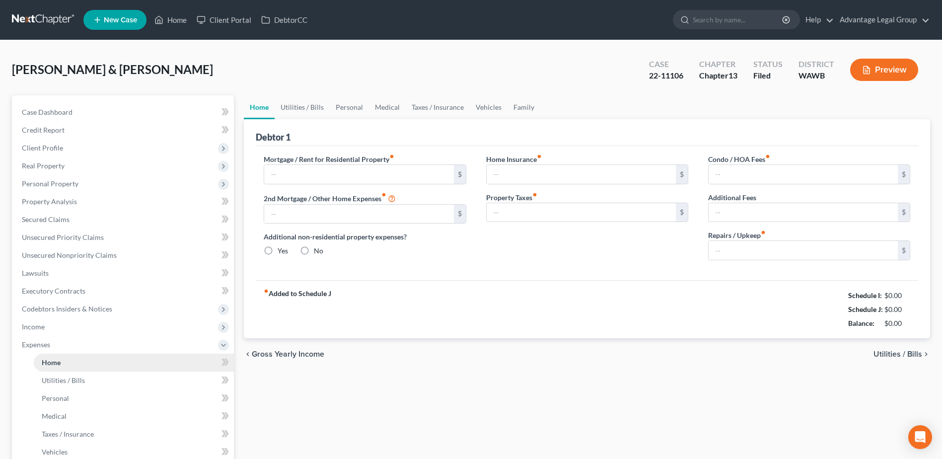
type input "0.00"
radio input "true"
type input "0.00"
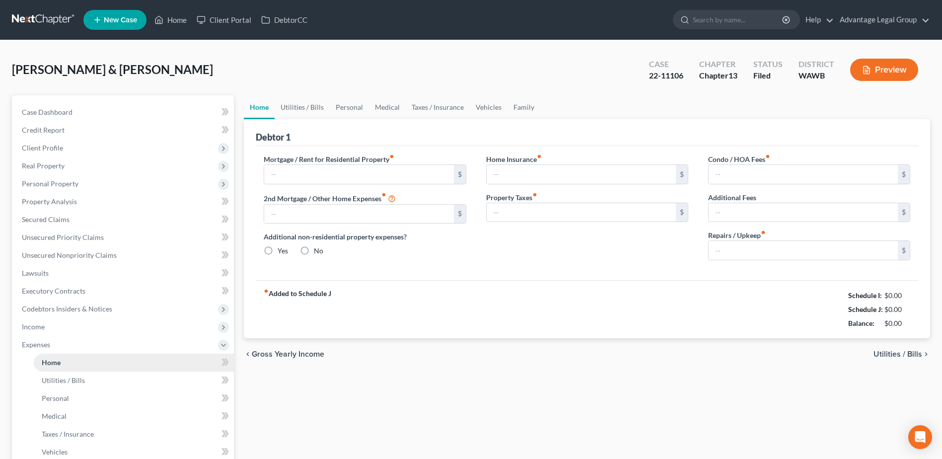
type input "0.00"
click at [51, 110] on span "Case Dashboard" at bounding box center [47, 112] width 51 height 8
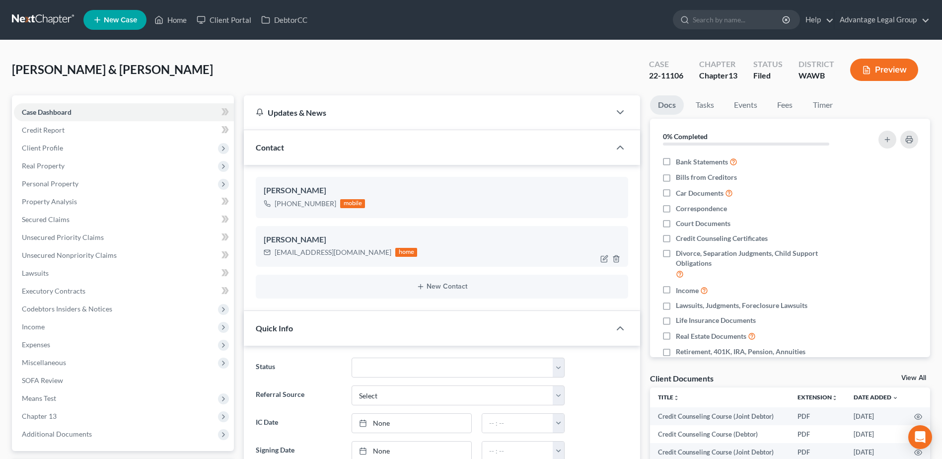
scroll to position [95, 0]
drag, startPoint x: 275, startPoint y: 255, endPoint x: 341, endPoint y: 256, distance: 66.6
click at [341, 256] on div "[EMAIL_ADDRESS][DOMAIN_NAME]" at bounding box center [333, 252] width 117 height 10
click at [175, 23] on link "Home" at bounding box center [170, 20] width 42 height 18
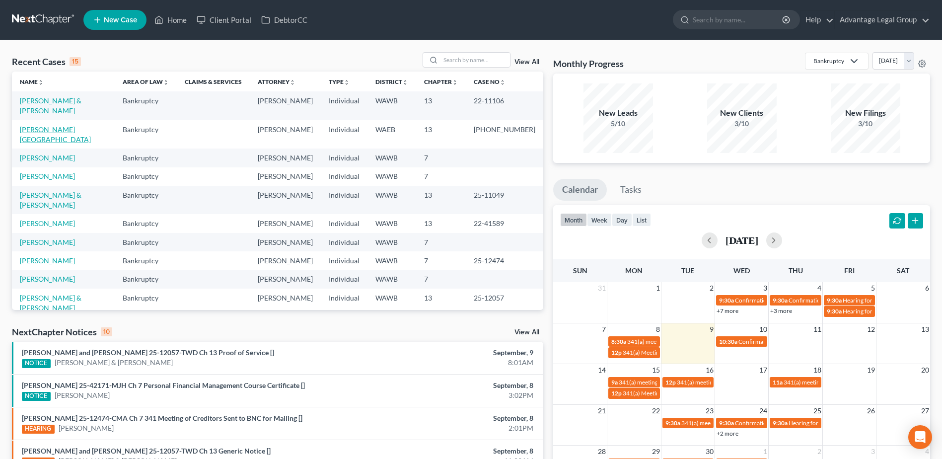
click at [48, 128] on link "[PERSON_NAME][GEOGRAPHIC_DATA]" at bounding box center [55, 134] width 71 height 18
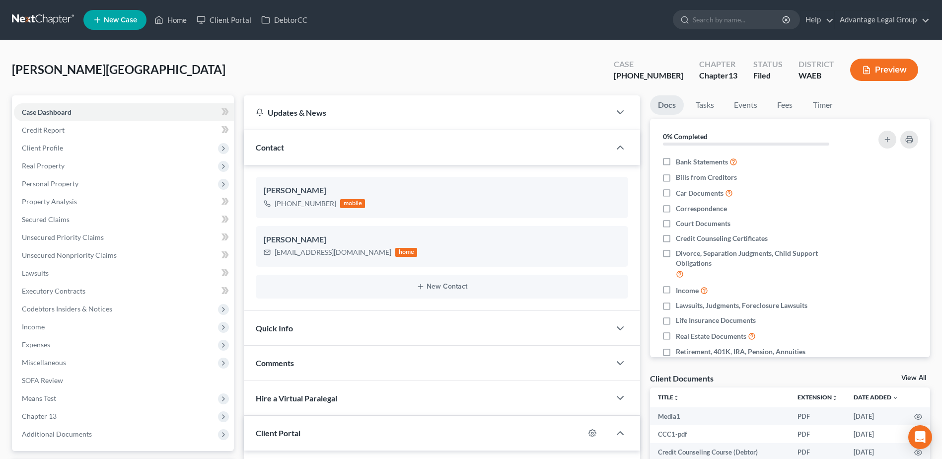
scroll to position [1629, 0]
click at [786, 103] on link "Fees" at bounding box center [785, 104] width 32 height 19
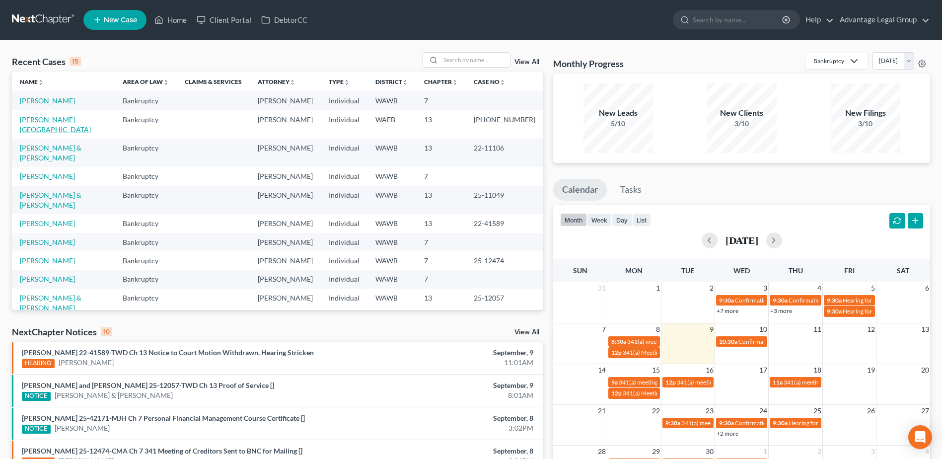
click at [44, 129] on link "[PERSON_NAME][GEOGRAPHIC_DATA]" at bounding box center [55, 124] width 71 height 18
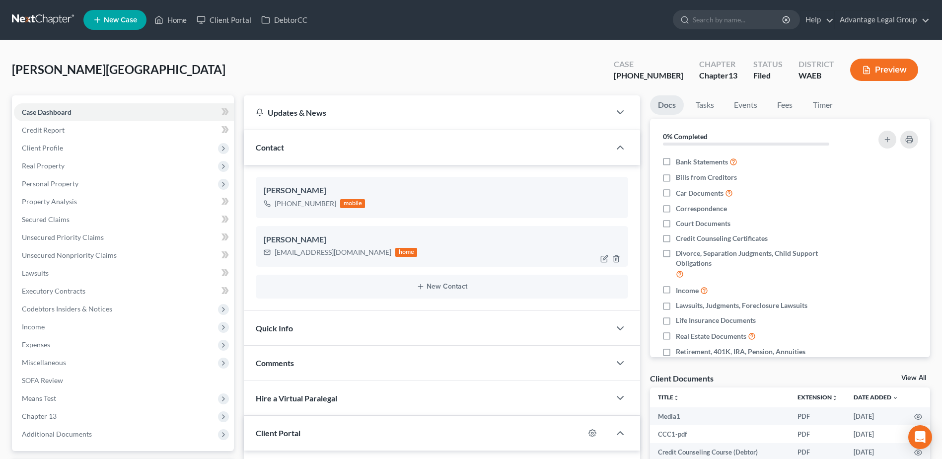
scroll to position [1629, 0]
click at [116, 14] on link "New Case" at bounding box center [114, 20] width 63 height 20
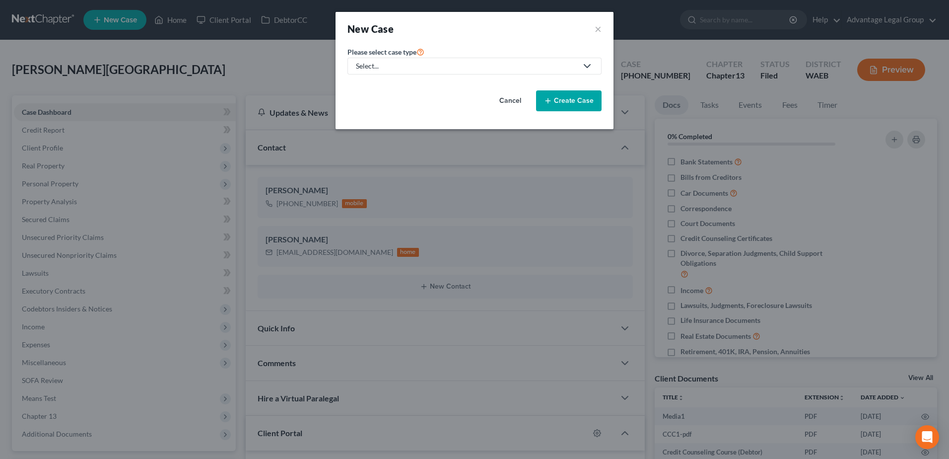
click at [586, 67] on polyline at bounding box center [587, 66] width 6 height 3
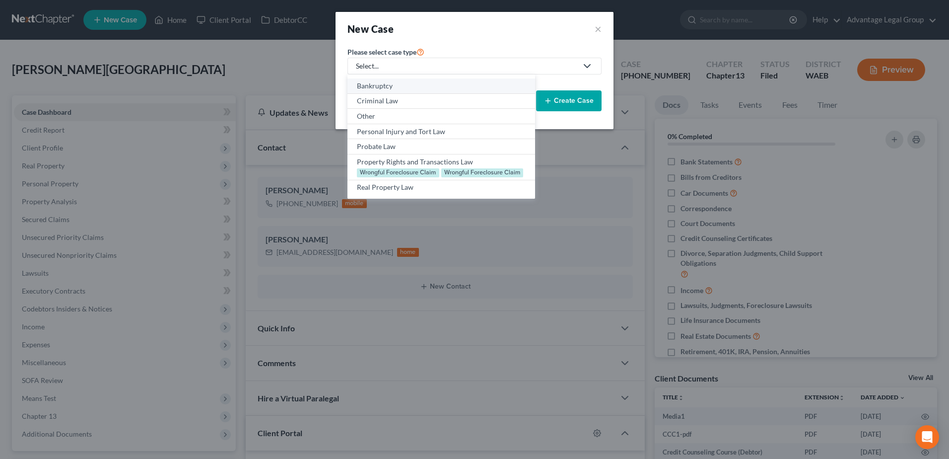
click at [379, 85] on div "Bankruptcy" at bounding box center [441, 86] width 168 height 10
select select "87"
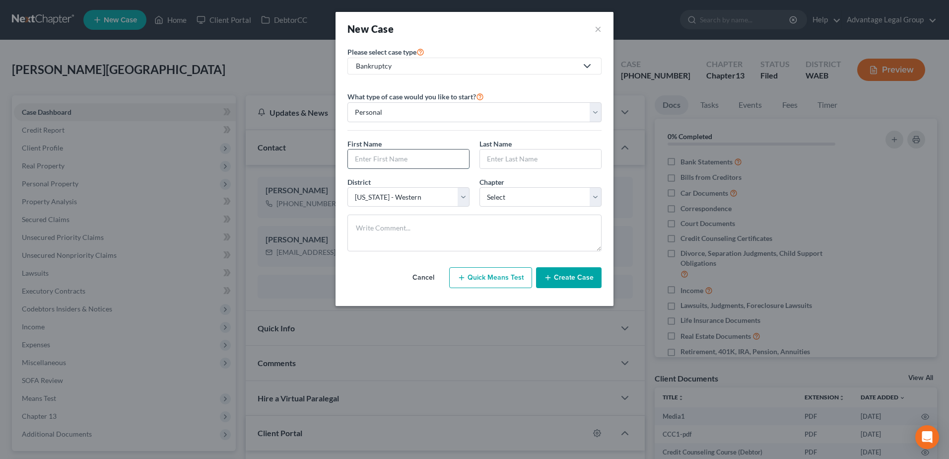
click at [394, 153] on input "text" at bounding box center [408, 158] width 121 height 19
type input "[PERSON_NAME]"
drag, startPoint x: 597, startPoint y: 196, endPoint x: 591, endPoint y: 199, distance: 6.9
click at [597, 196] on select "Select 7 11 12 13" at bounding box center [541, 197] width 122 height 20
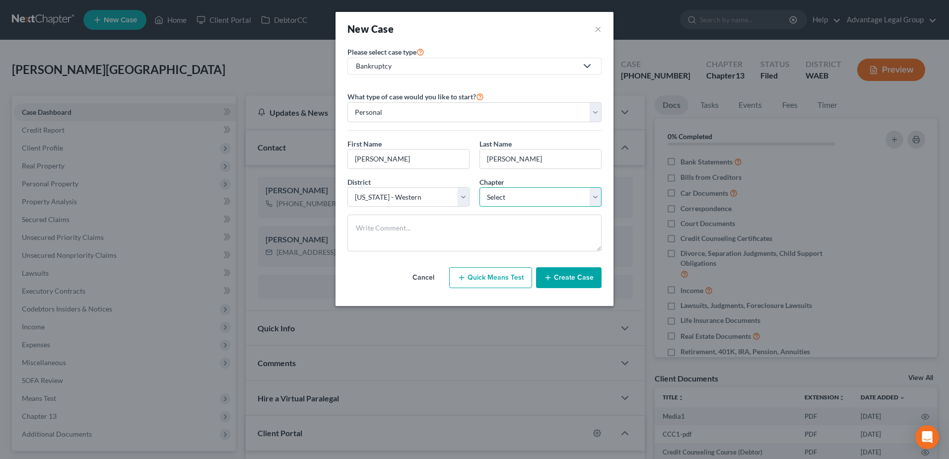
select select "0"
click at [480, 187] on select "Select 7 11 12 13" at bounding box center [541, 197] width 122 height 20
click at [575, 278] on button "Create Case" at bounding box center [569, 277] width 66 height 21
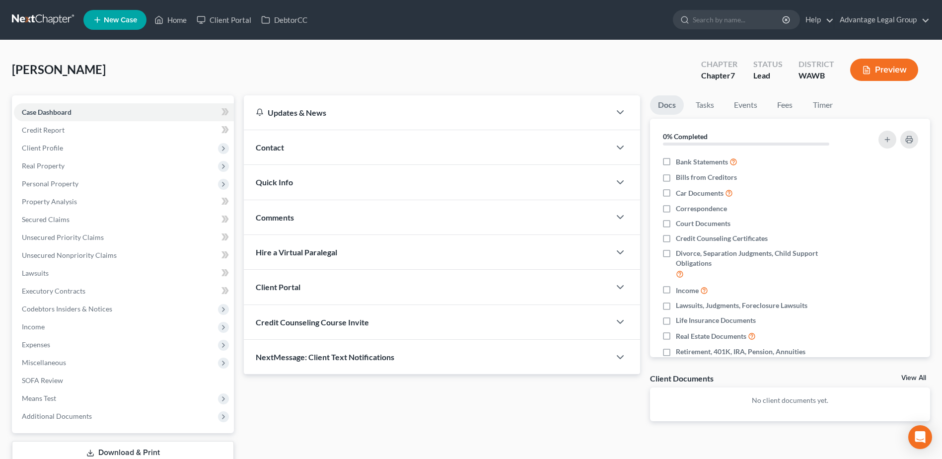
click at [285, 115] on div "Updates & News" at bounding box center [427, 112] width 343 height 10
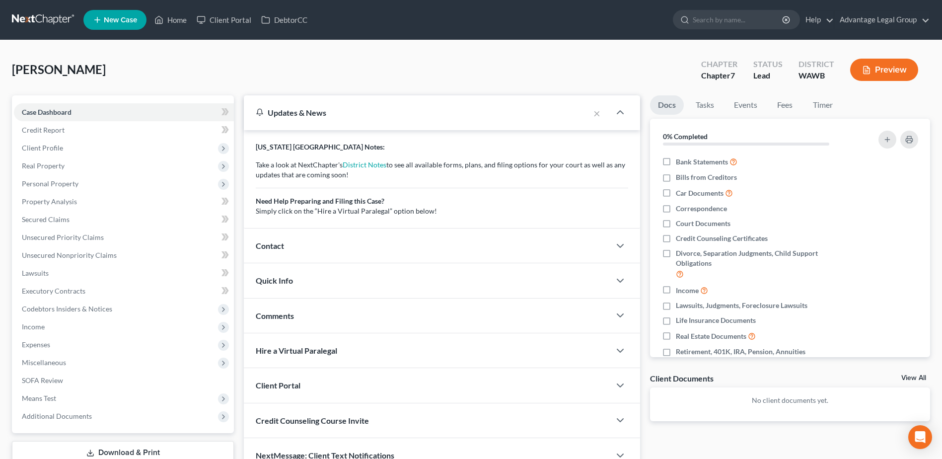
click at [158, 67] on div "[PERSON_NAME] Upgraded Chapter Chapter 7 Status Lead District [GEOGRAPHIC_DATA]…" at bounding box center [471, 73] width 918 height 43
click at [268, 244] on span "Contact" at bounding box center [270, 245] width 28 height 9
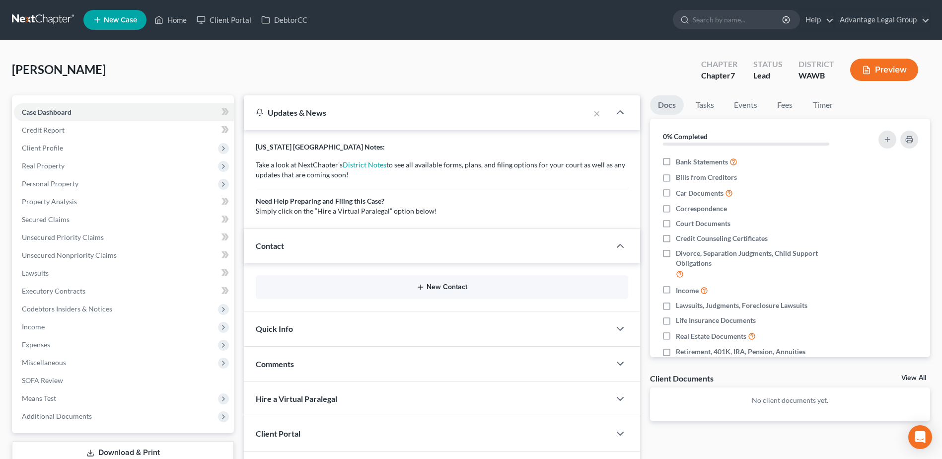
click at [448, 286] on button "New Contact" at bounding box center [442, 287] width 357 height 8
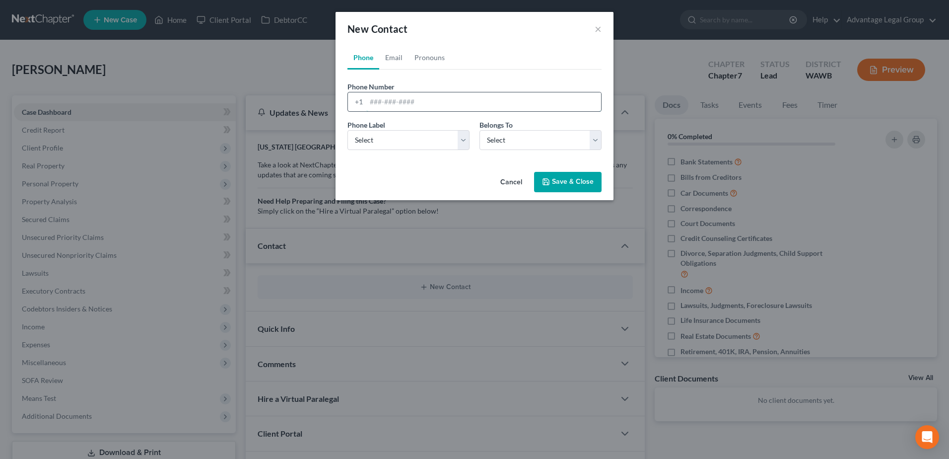
click at [412, 97] on input "tel" at bounding box center [483, 101] width 235 height 19
type input "3602027788"
drag, startPoint x: 461, startPoint y: 142, endPoint x: 456, endPoint y: 146, distance: 6.5
click at [461, 142] on select "Select Mobile Home Work Other" at bounding box center [409, 140] width 122 height 20
select select "0"
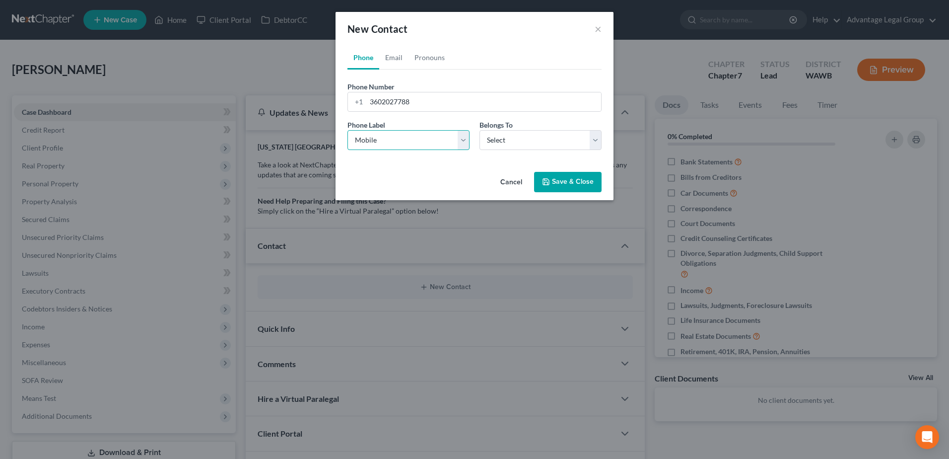
click at [348, 130] on select "Select Mobile Home Work Other" at bounding box center [409, 140] width 122 height 20
drag, startPoint x: 599, startPoint y: 139, endPoint x: 583, endPoint y: 143, distance: 16.3
click at [599, 139] on select "Select Client Other" at bounding box center [541, 140] width 122 height 20
select select "0"
click at [480, 130] on select "Select Client Other" at bounding box center [541, 140] width 122 height 20
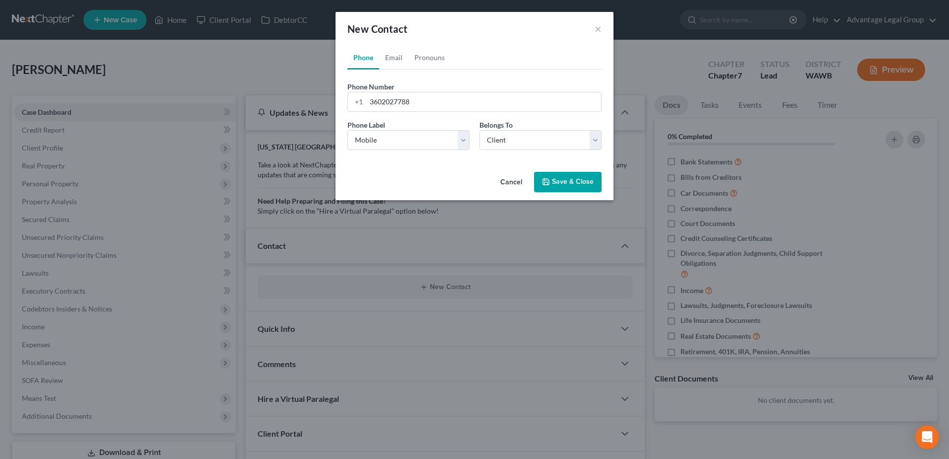
click at [564, 180] on button "Save & Close" at bounding box center [568, 182] width 68 height 21
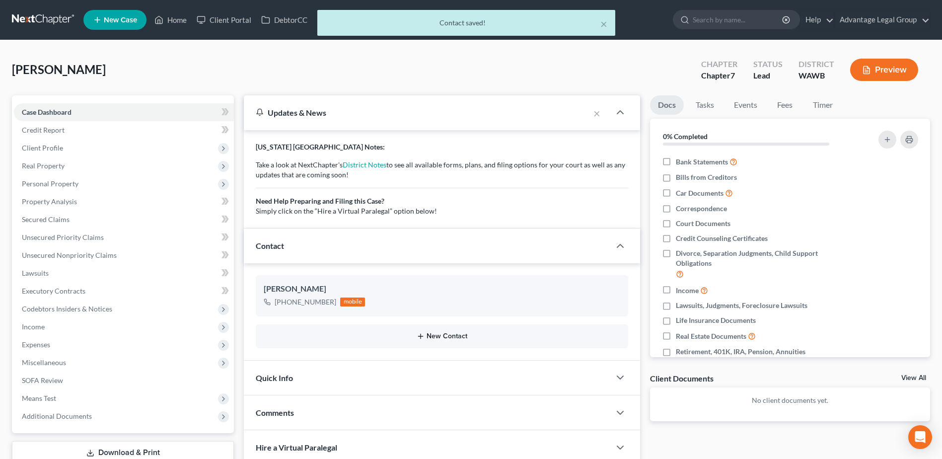
click at [446, 336] on button "New Contact" at bounding box center [442, 336] width 357 height 8
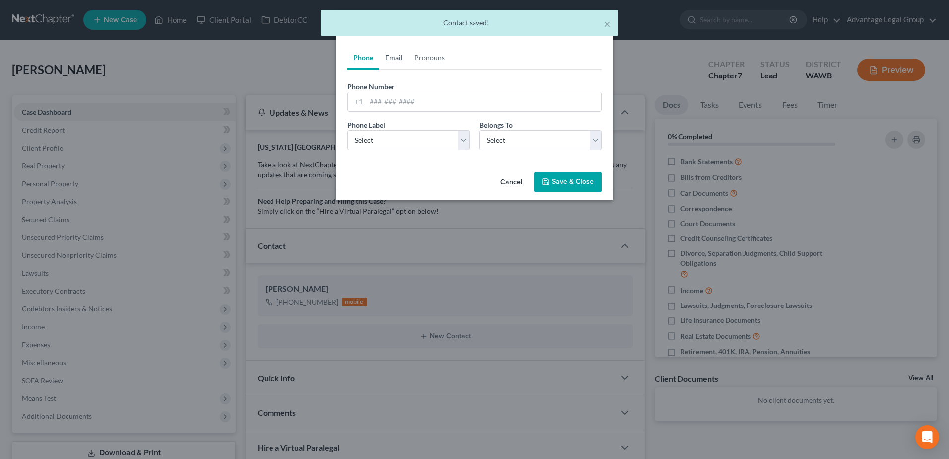
click at [392, 54] on link "Email" at bounding box center [393, 58] width 29 height 24
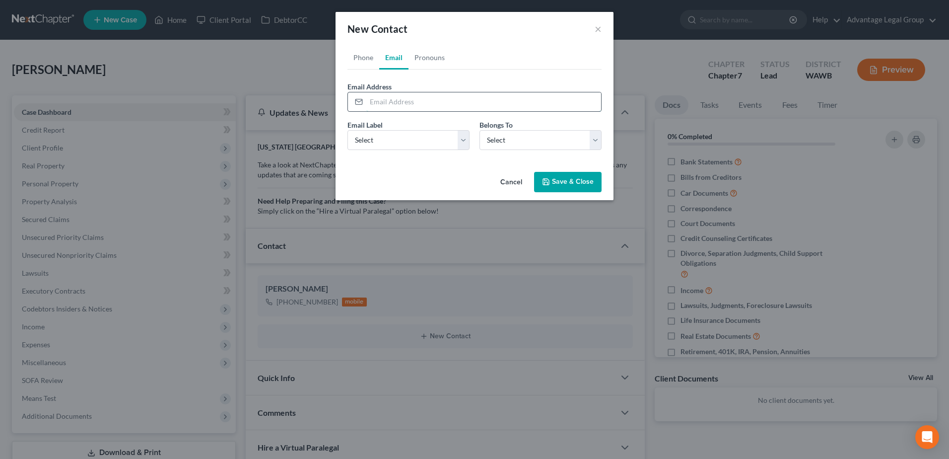
click at [397, 101] on input "email" at bounding box center [483, 101] width 235 height 19
drag, startPoint x: 469, startPoint y: 106, endPoint x: 367, endPoint y: 107, distance: 101.8
click at [365, 102] on div "[EMAIL_ADDRESS][DOMAIN_NAME]" at bounding box center [475, 102] width 254 height 20
type input "[EMAIL_ADDRESS][DOMAIN_NAME]"
drag, startPoint x: 461, startPoint y: 144, endPoint x: 451, endPoint y: 150, distance: 12.1
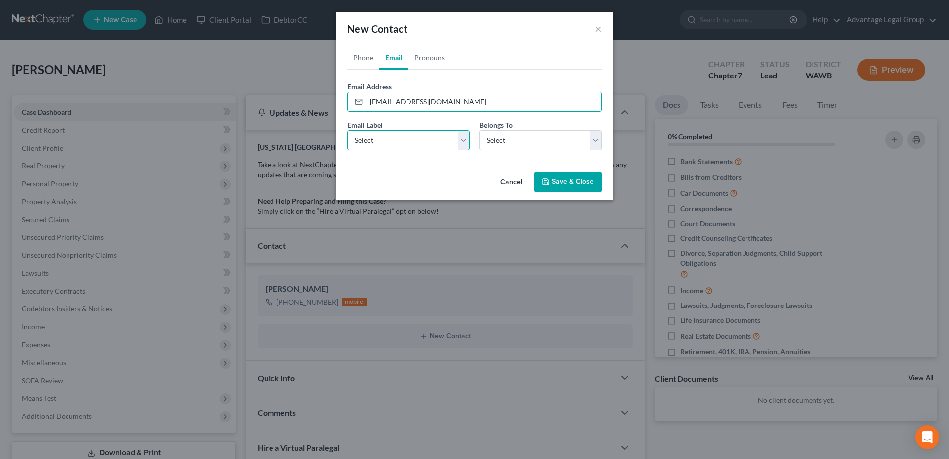
click at [461, 144] on select "Select Home Work Other" at bounding box center [409, 140] width 122 height 20
select select "0"
click at [348, 130] on select "Select Home Work Other" at bounding box center [409, 140] width 122 height 20
drag, startPoint x: 601, startPoint y: 139, endPoint x: 569, endPoint y: 148, distance: 33.2
click at [601, 139] on select "Select Client Other" at bounding box center [541, 140] width 122 height 20
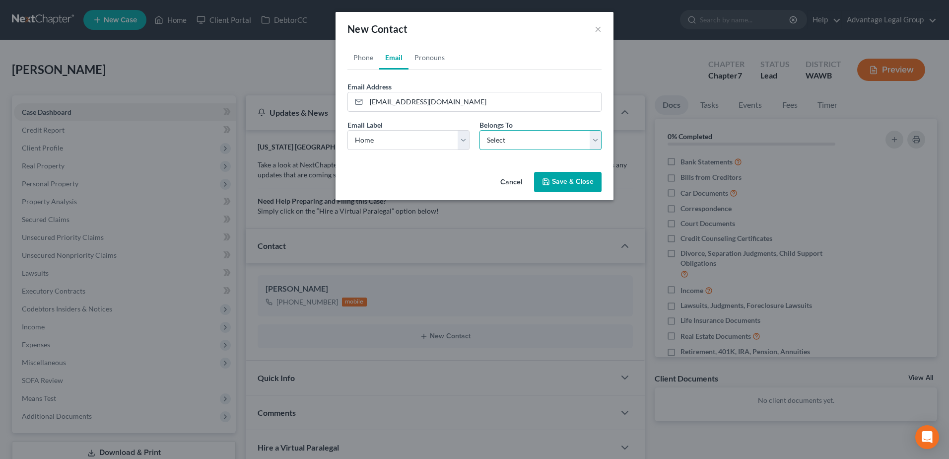
select select "0"
click at [480, 130] on select "Select Client Other" at bounding box center [541, 140] width 122 height 20
click at [580, 184] on button "Save & Close" at bounding box center [568, 182] width 68 height 21
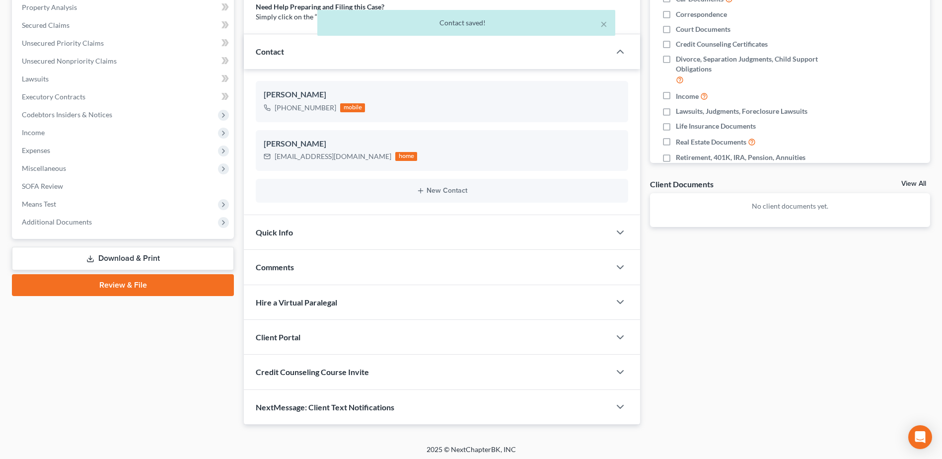
scroll to position [198, 0]
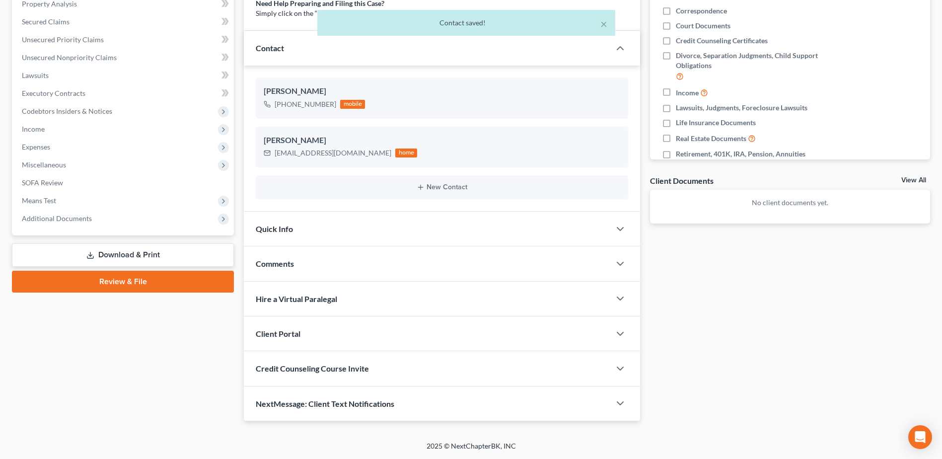
click at [284, 333] on span "Client Portal" at bounding box center [278, 333] width 45 height 9
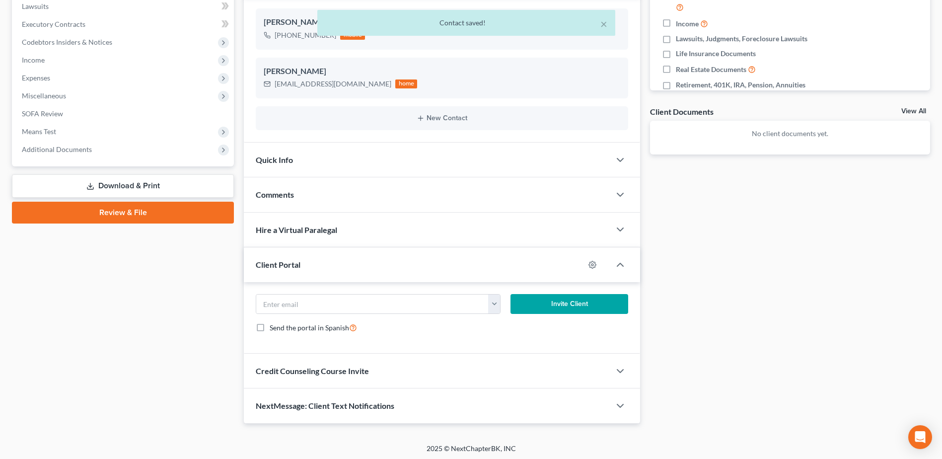
scroll to position [269, 0]
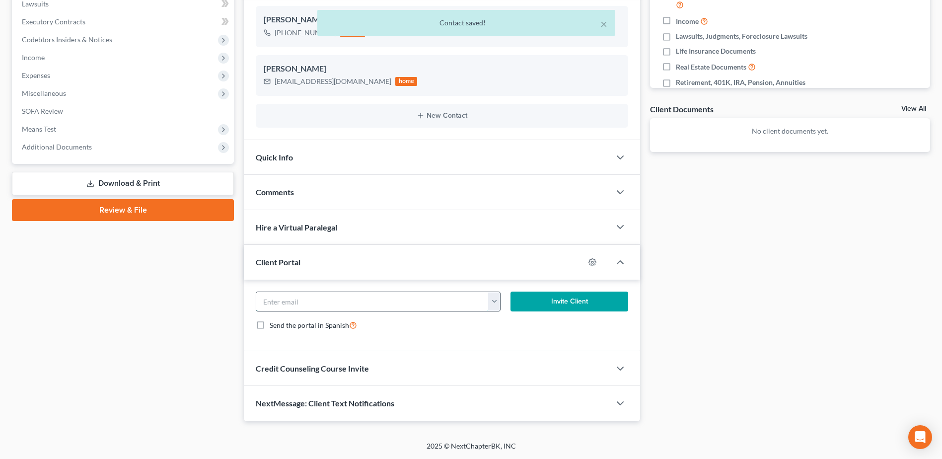
click at [315, 300] on input "email" at bounding box center [372, 301] width 232 height 19
paste input "[EMAIL_ADDRESS][DOMAIN_NAME]"
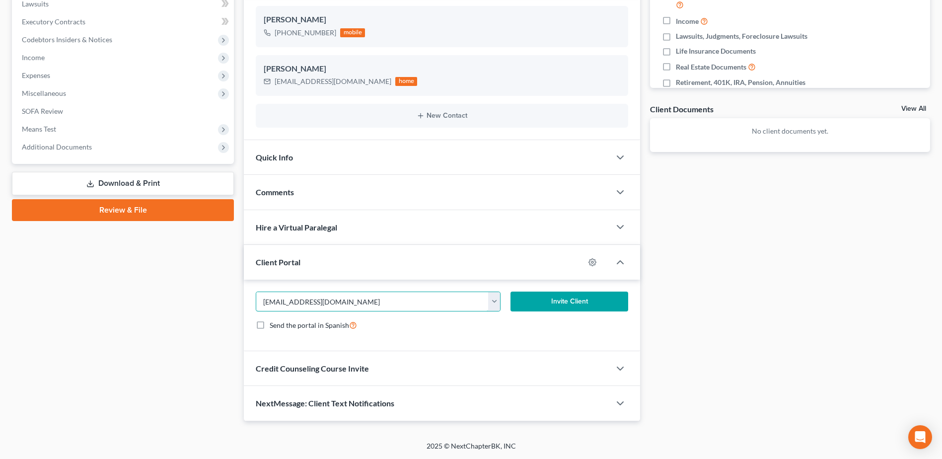
type input "[EMAIL_ADDRESS][DOMAIN_NAME]"
click at [576, 298] on button "Invite Client" at bounding box center [570, 302] width 118 height 20
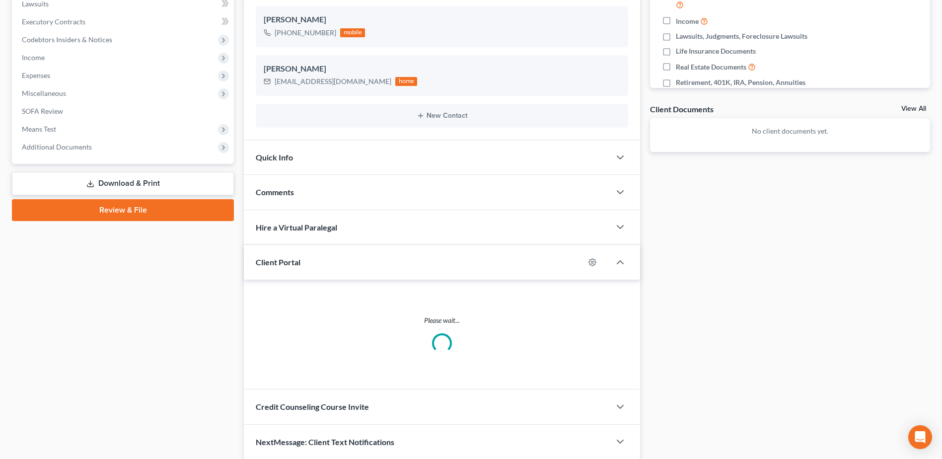
scroll to position [260, 0]
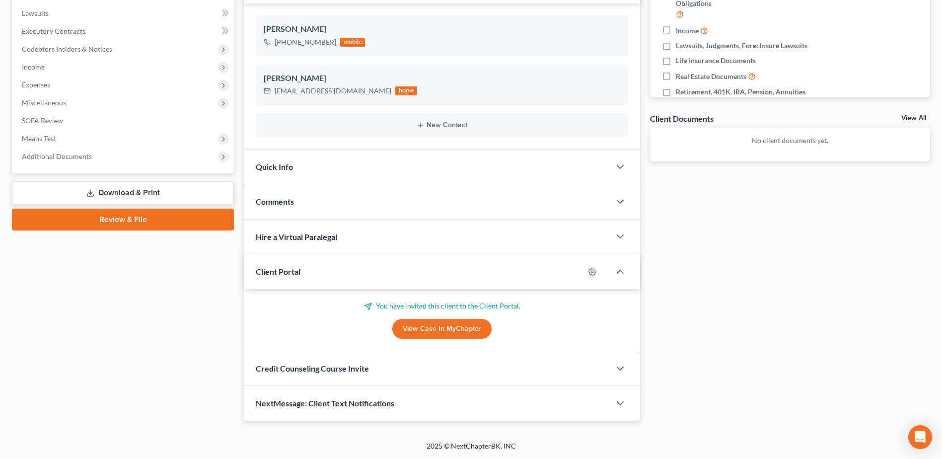
click at [276, 204] on span "Comments" at bounding box center [275, 201] width 38 height 9
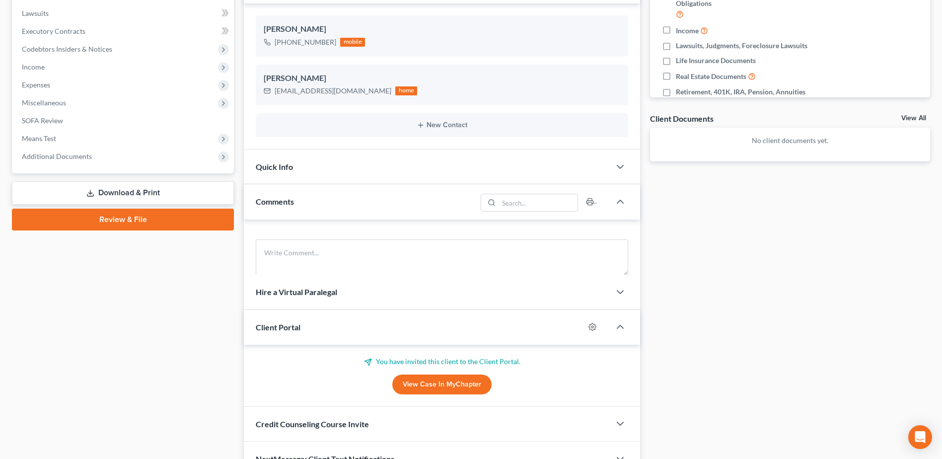
scroll to position [269, 0]
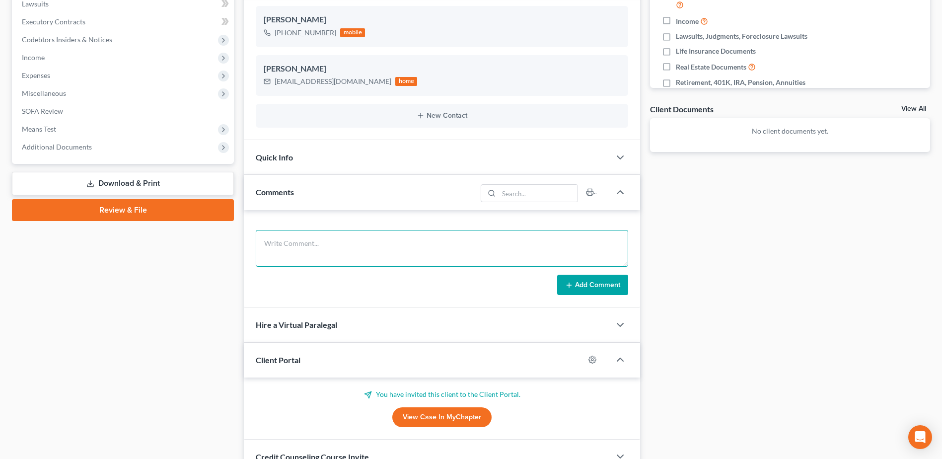
click at [294, 242] on textarea at bounding box center [442, 248] width 372 height 37
paste textarea "Hi [PERSON_NAME], Attached is the flyer for the credit counseling class that mu…"
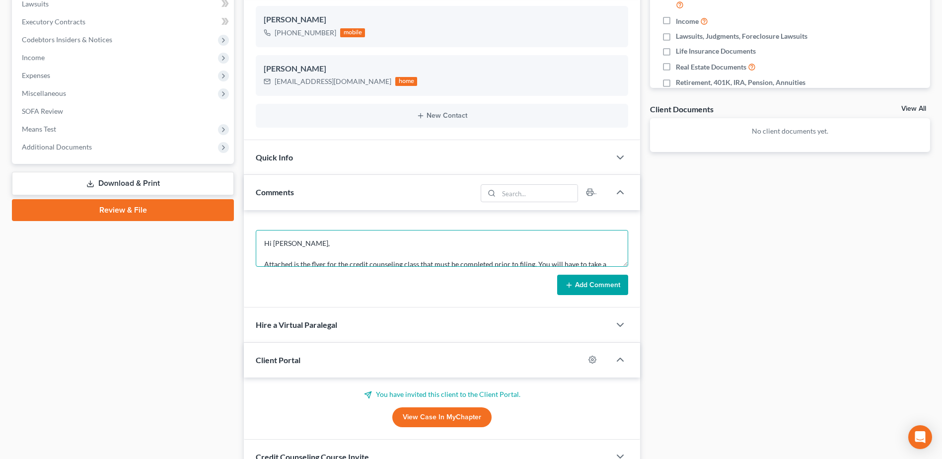
scroll to position [75, 0]
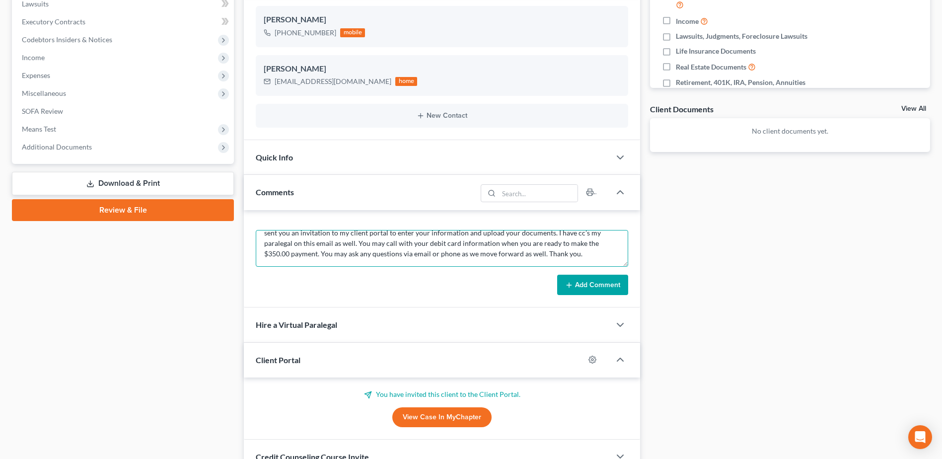
type textarea "Hi [PERSON_NAME], Attached is the flyer for the credit counseling class that mu…"
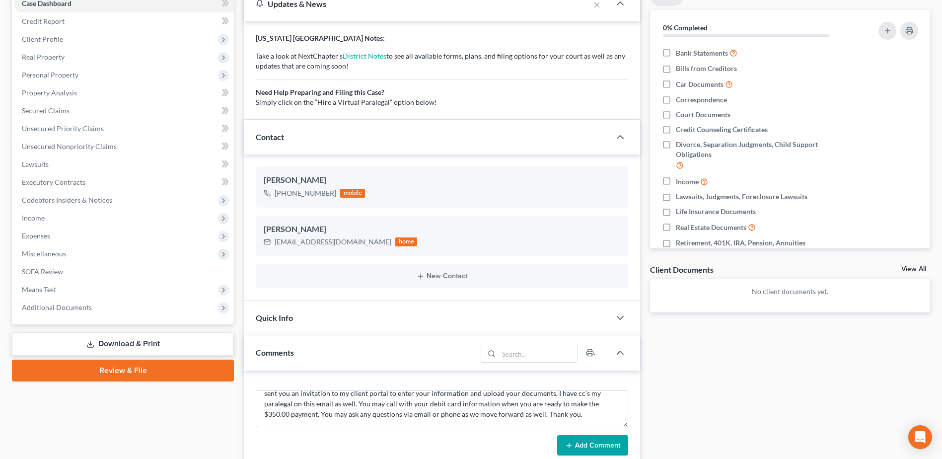
scroll to position [0, 0]
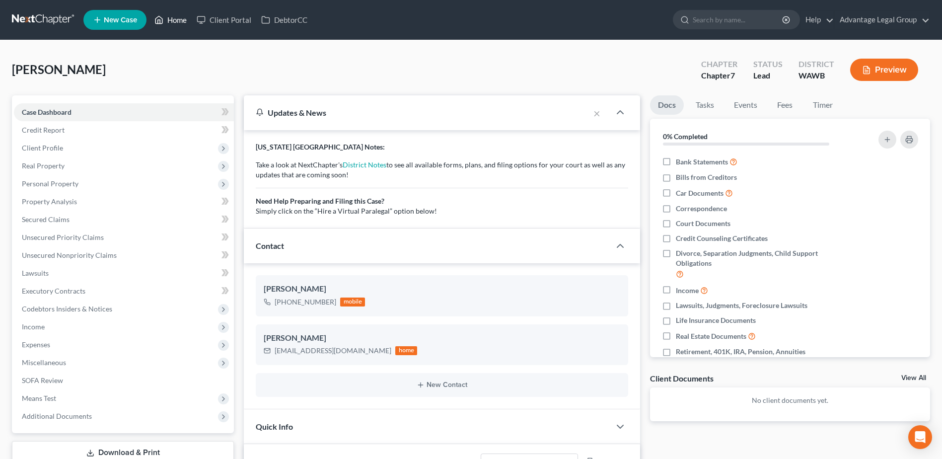
click at [177, 20] on link "Home" at bounding box center [170, 20] width 42 height 18
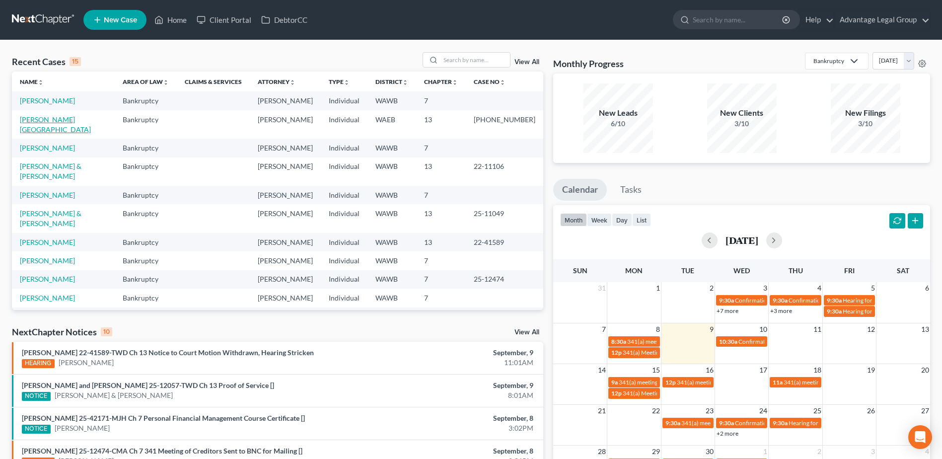
click at [49, 116] on link "[PERSON_NAME][GEOGRAPHIC_DATA]" at bounding box center [55, 124] width 71 height 18
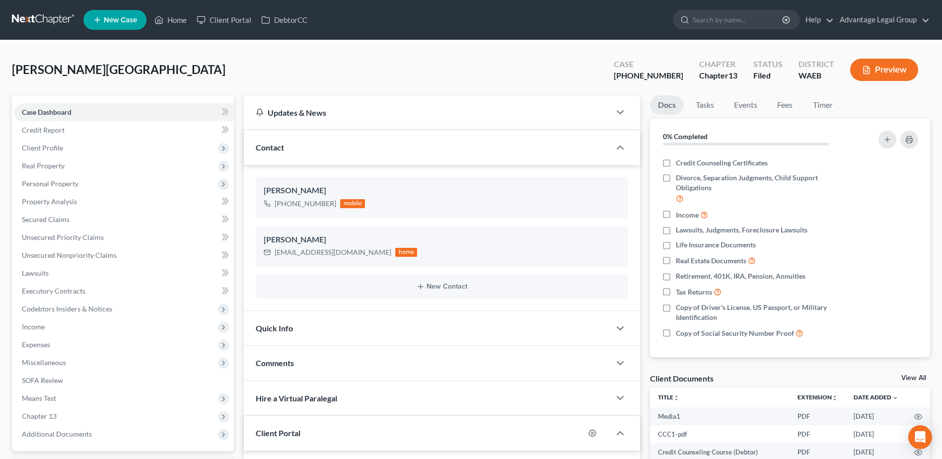
click at [487, 76] on div "[PERSON_NAME][GEOGRAPHIC_DATA] Upgraded Case [PHONE_NUMBER] Chapter Chapter 13 …" at bounding box center [471, 73] width 918 height 43
